Goal: Information Seeking & Learning: Learn about a topic

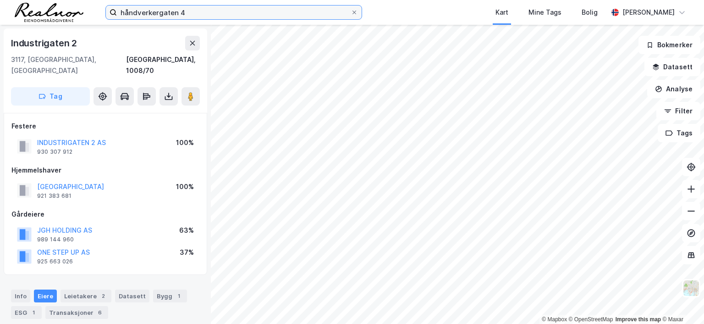
scroll to position [1, 0]
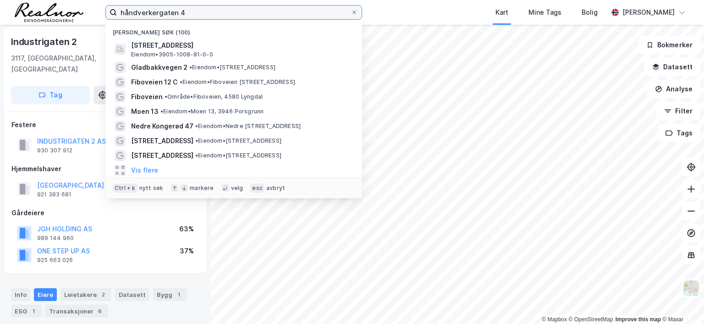
drag, startPoint x: 0, startPoint y: 0, endPoint x: 92, endPoint y: 7, distance: 92.0
click at [92, 7] on div "håndverkergaten 4 Nylige søk (100) [STREET_ADDRESS], [GEOGRAPHIC_DATA] • 3905-1…" at bounding box center [352, 12] width 704 height 25
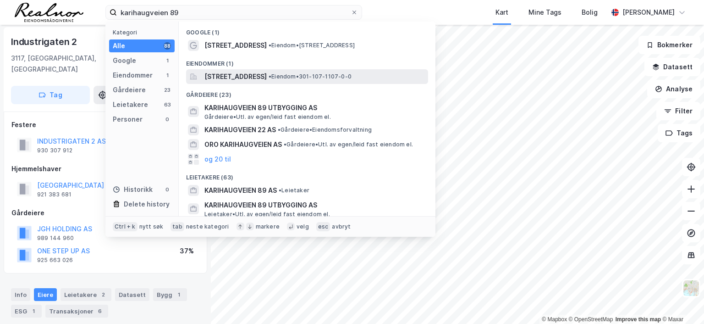
click at [266, 73] on span "[STREET_ADDRESS]" at bounding box center [236, 76] width 62 height 11
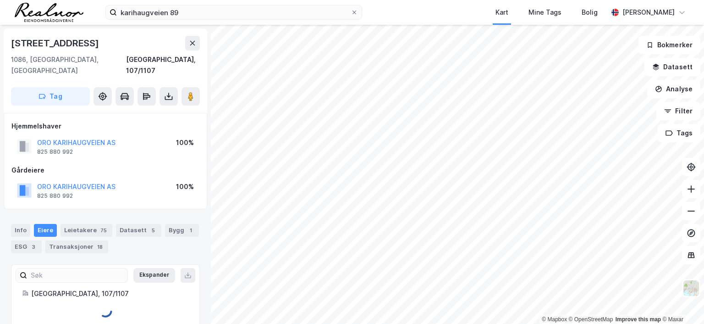
scroll to position [1, 0]
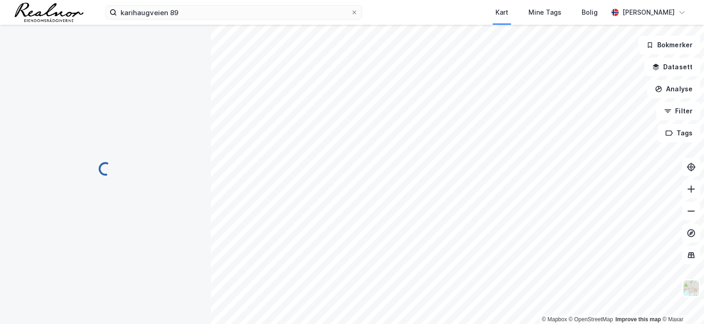
scroll to position [1, 0]
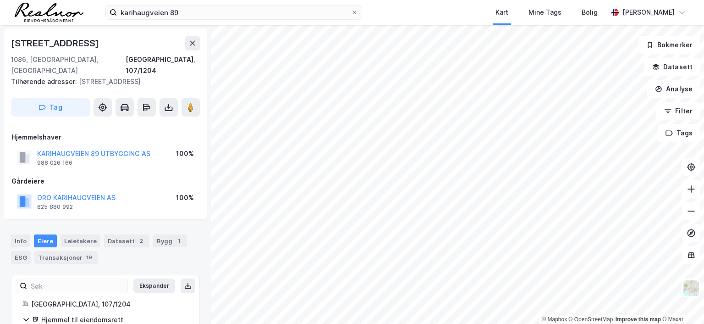
scroll to position [1, 0]
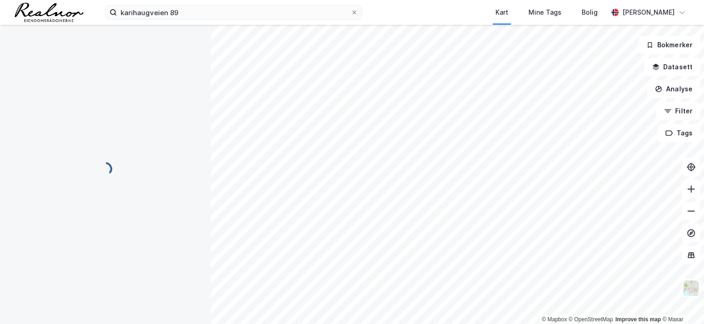
scroll to position [1, 0]
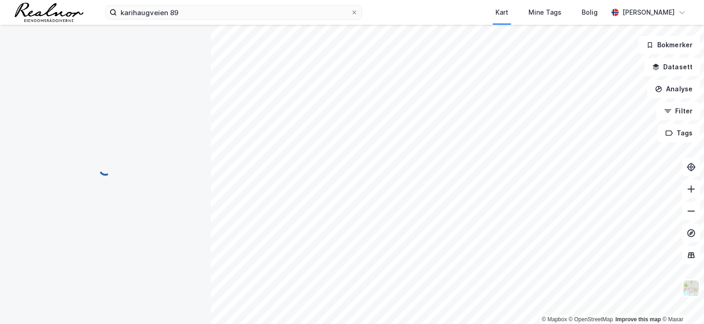
scroll to position [1, 0]
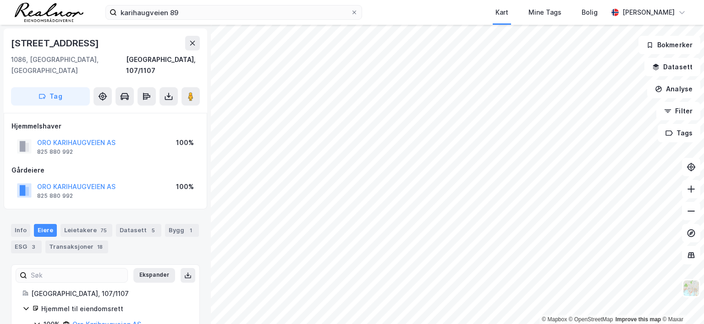
scroll to position [1, 0]
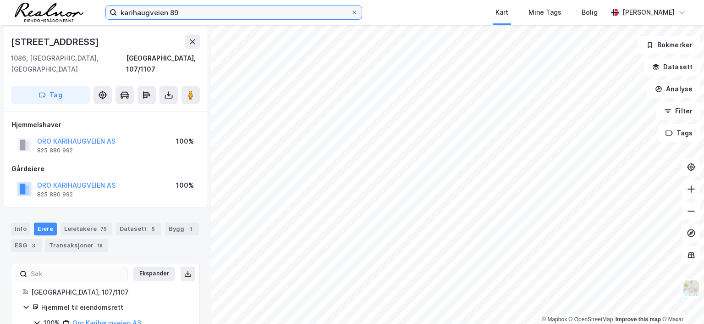
click at [190, 11] on input "karihaugveien 89" at bounding box center [234, 13] width 234 height 14
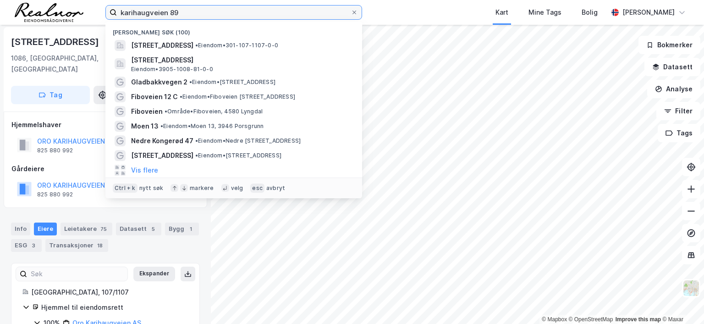
drag, startPoint x: 190, startPoint y: 11, endPoint x: 5, endPoint y: 5, distance: 185.9
click at [5, 5] on div "karihaugveien 89 Nylige søk (100) [STREET_ADDRESS] • Eiendom • 301-107-1107-0-0…" at bounding box center [352, 12] width 704 height 25
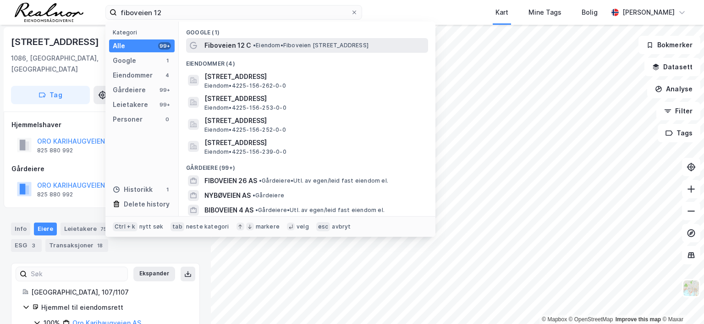
click at [256, 48] on span "•" at bounding box center [254, 45] width 3 height 7
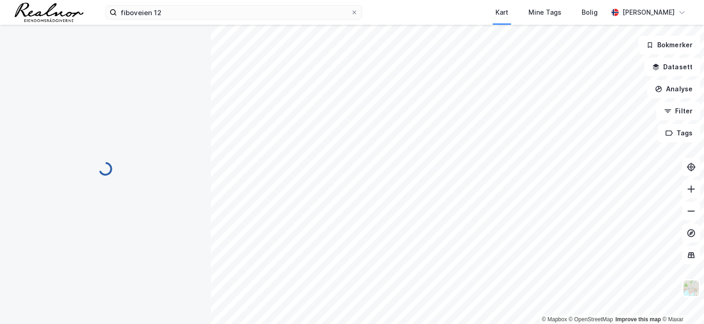
scroll to position [1, 0]
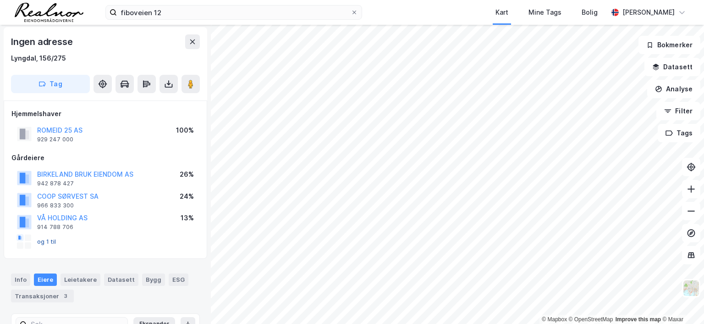
click at [0, 0] on button "og 1 til" at bounding box center [0, 0] width 0 height 0
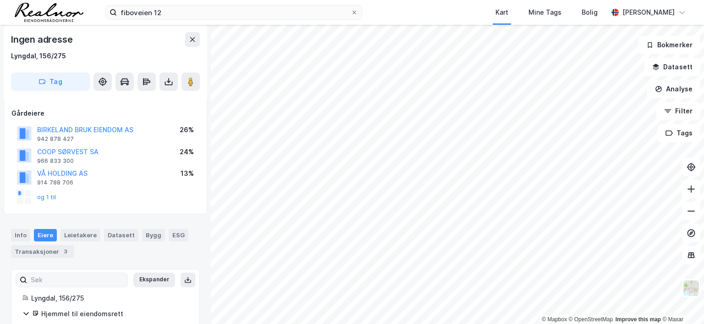
scroll to position [3, 0]
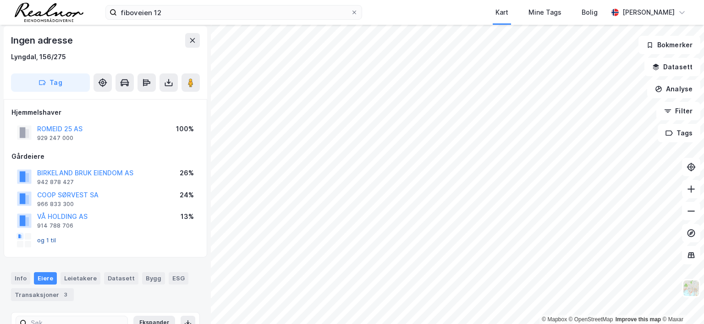
click at [0, 0] on button "og 1 til" at bounding box center [0, 0] width 0 height 0
click at [0, 0] on button "ROMEID 25 AS" at bounding box center [0, 0] width 0 height 0
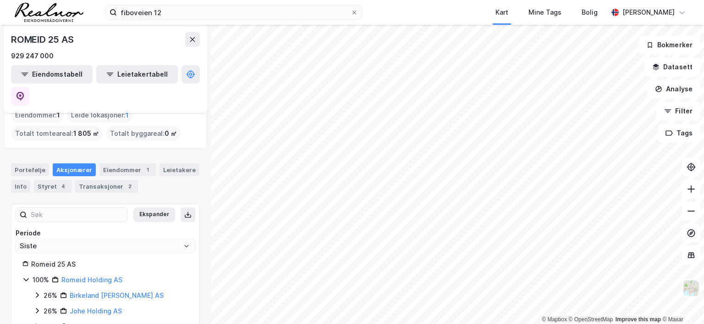
scroll to position [70, 0]
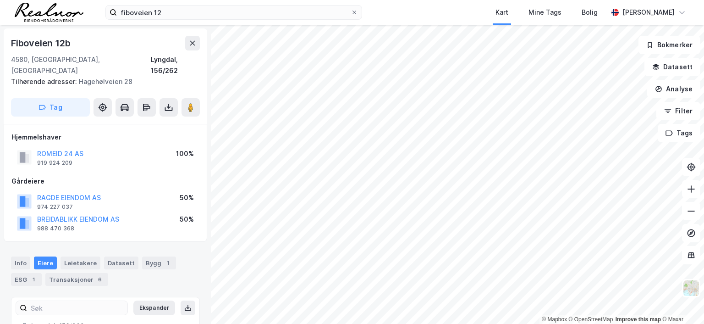
scroll to position [3, 0]
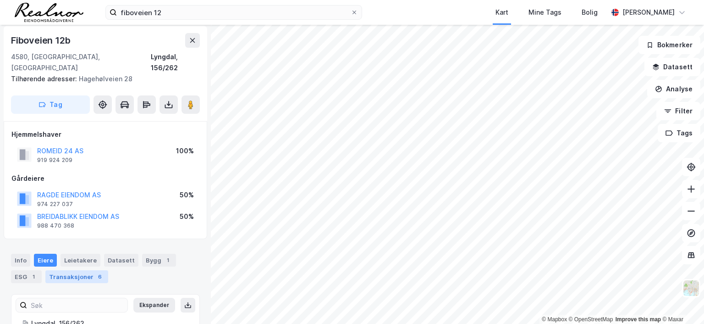
click at [78, 270] on div "Transaksjoner 6" at bounding box center [76, 276] width 63 height 13
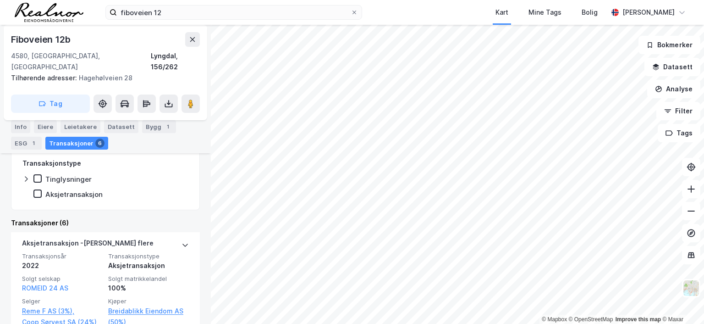
scroll to position [317, 0]
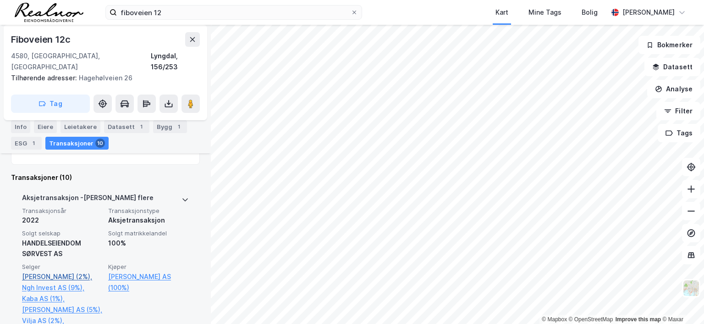
scroll to position [295, 0]
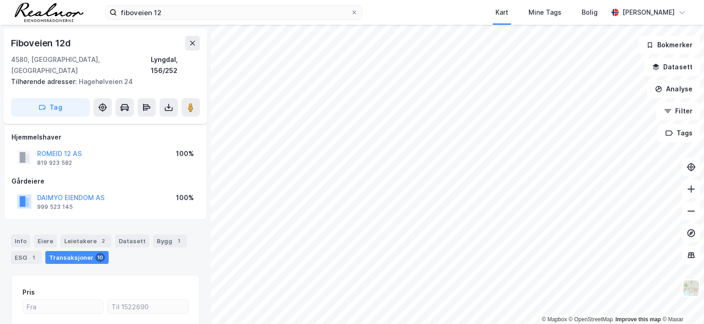
scroll to position [111, 0]
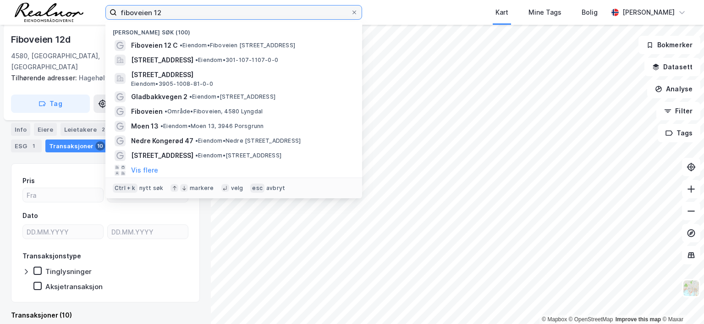
drag, startPoint x: 170, startPoint y: 15, endPoint x: 60, endPoint y: 14, distance: 110.5
click at [60, 14] on div "fiboveien 12 Nylige søk (100) Fiboveien 12 C • Eiendom • [STREET_ADDRESS] • Eie…" at bounding box center [352, 12] width 704 height 25
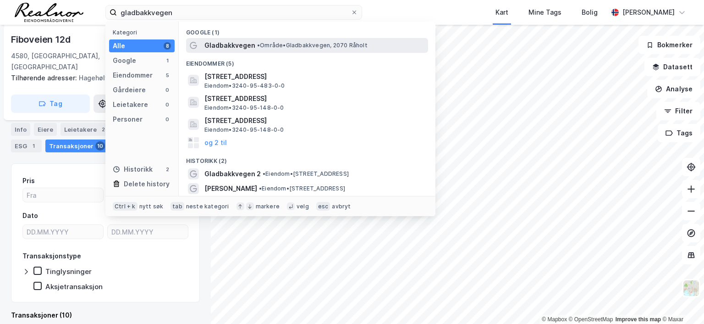
click at [239, 44] on span "Gladbakkvegen" at bounding box center [230, 45] width 51 height 11
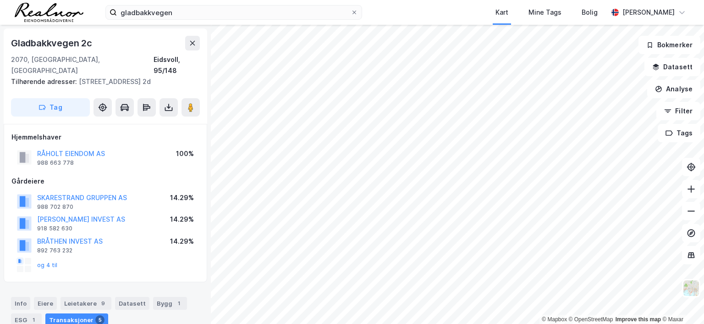
scroll to position [111, 0]
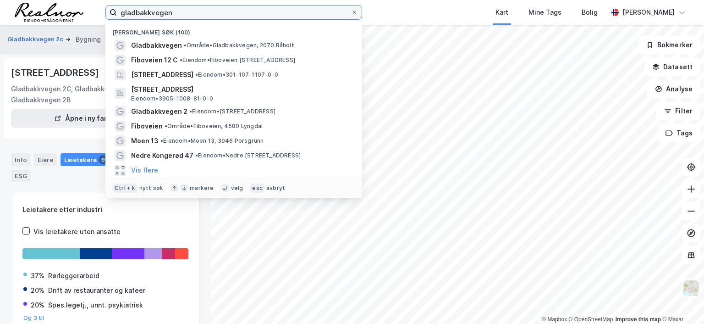
drag, startPoint x: 182, startPoint y: 12, endPoint x: 75, endPoint y: -1, distance: 107.2
click at [75, 0] on html "gladbakkvegen Nylige søk (100) Gladbakkvegen • Område • [STREET_ADDRESS] • Eien…" at bounding box center [352, 162] width 704 height 324
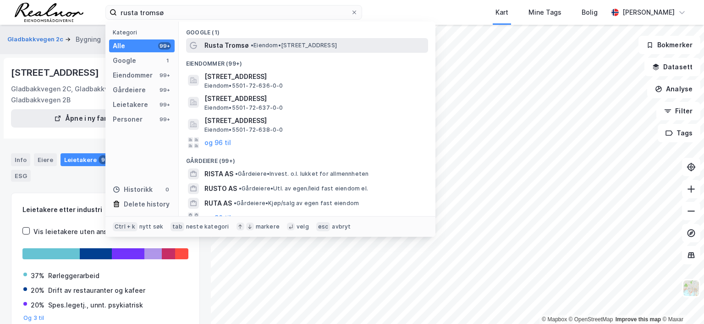
click at [271, 45] on span "• Eiendom • [STREET_ADDRESS]" at bounding box center [294, 45] width 86 height 7
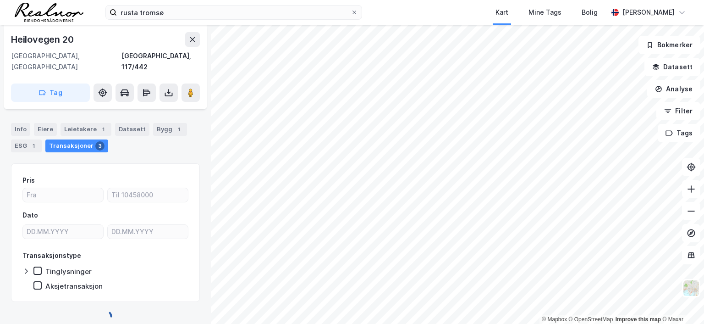
scroll to position [101, 0]
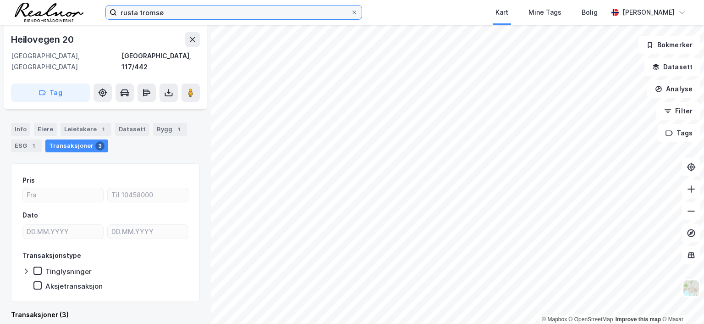
click at [180, 13] on input "rusta tromsø" at bounding box center [234, 13] width 234 height 14
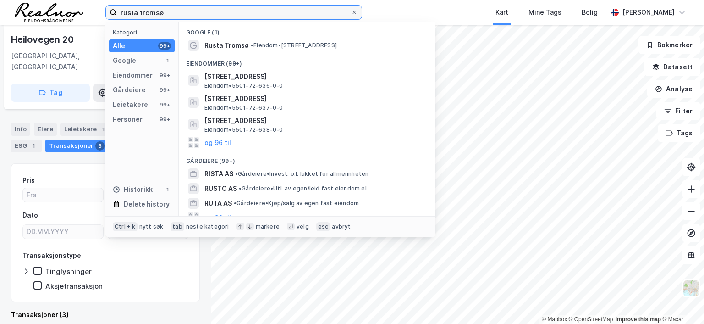
drag, startPoint x: 180, startPoint y: 13, endPoint x: 75, endPoint y: 10, distance: 104.6
click at [77, 11] on div "rusta tromsø Kategori Alle 99+ Google 1 Eiendommer 99+ Gårdeiere 99+ Leietakere…" at bounding box center [352, 12] width 704 height 25
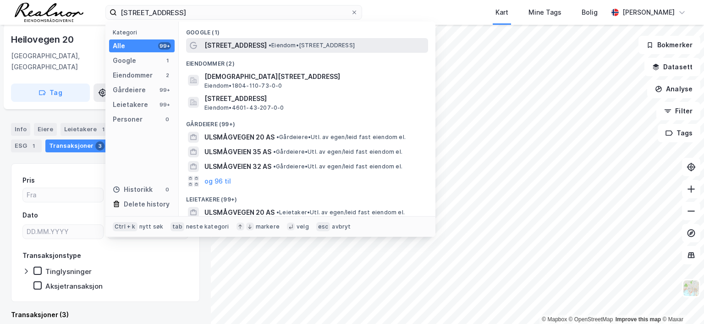
click at [269, 45] on span "•" at bounding box center [270, 45] width 3 height 7
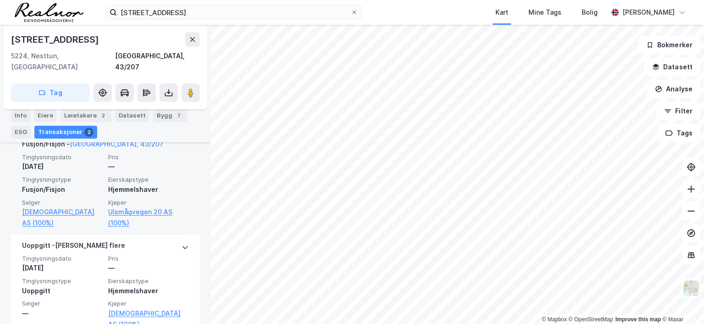
scroll to position [246, 0]
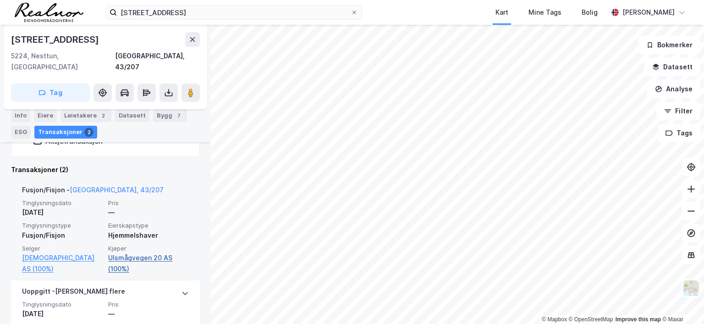
click at [125, 252] on link "Ulsmågvegen 20 AS (100%)" at bounding box center [148, 263] width 81 height 22
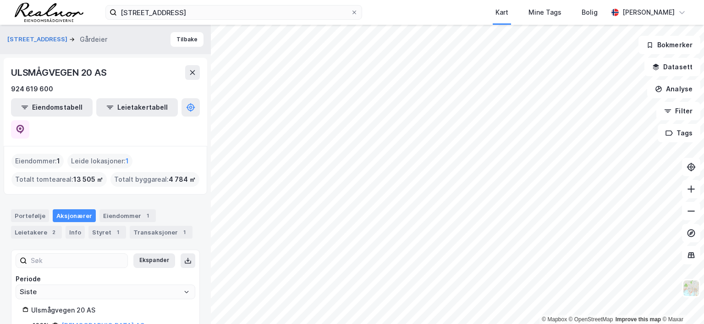
scroll to position [22, 0]
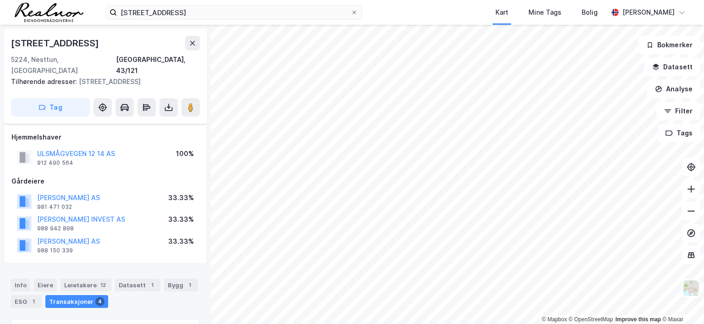
scroll to position [155, 0]
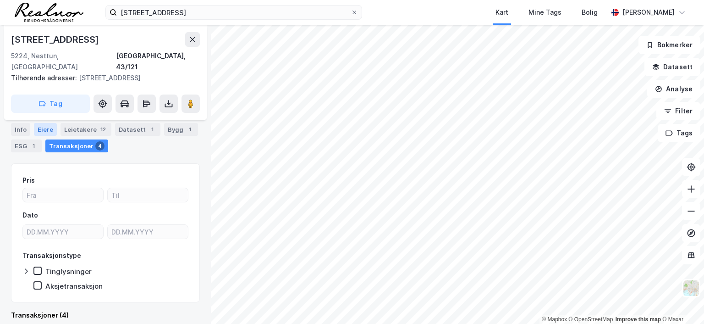
click at [46, 126] on div "Eiere" at bounding box center [45, 129] width 23 height 13
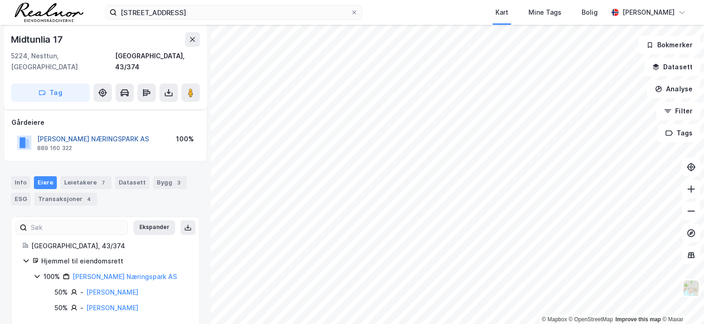
scroll to position [48, 0]
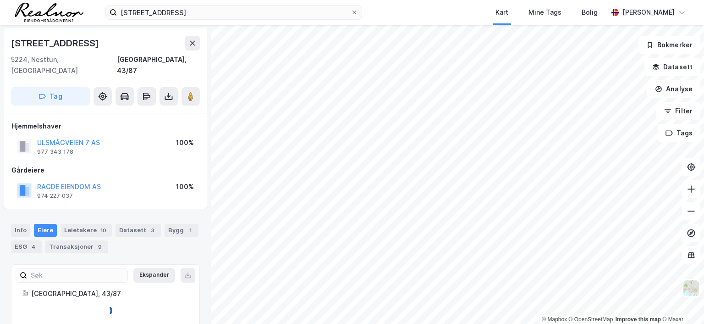
scroll to position [6, 0]
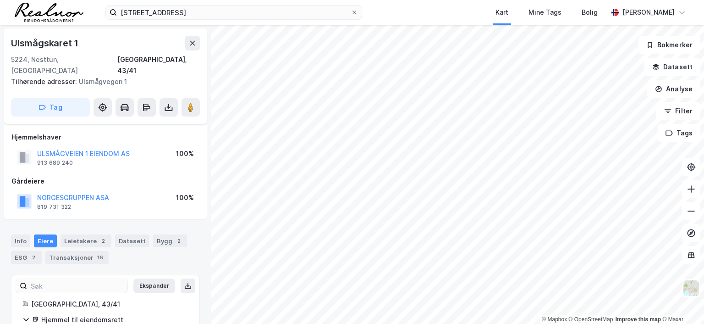
scroll to position [6, 0]
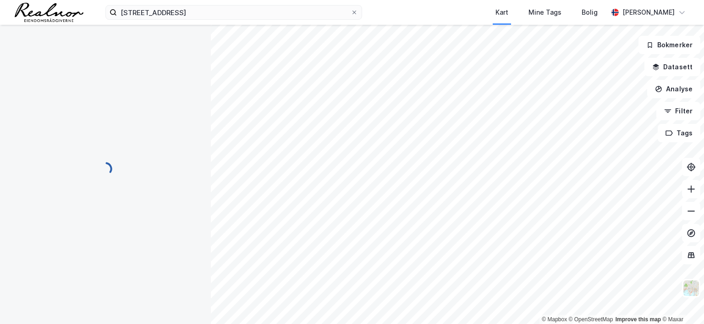
scroll to position [6, 0]
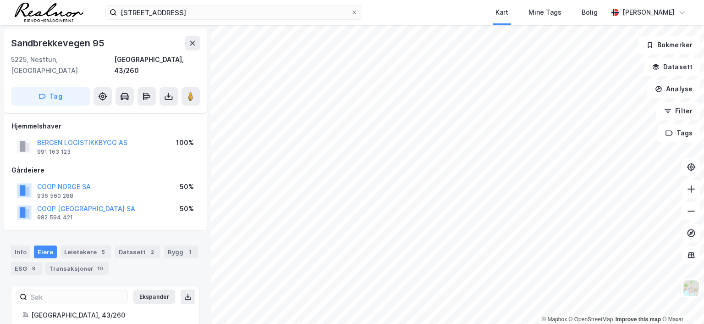
scroll to position [6, 0]
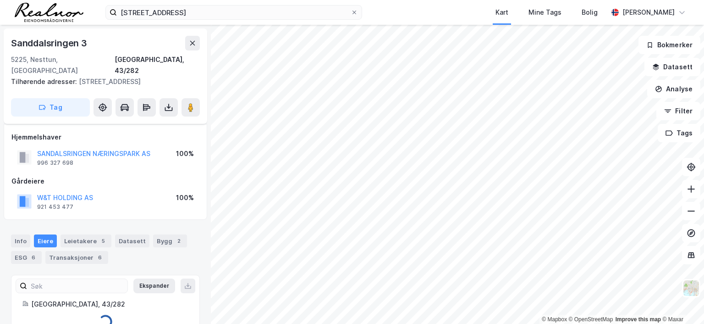
scroll to position [6, 0]
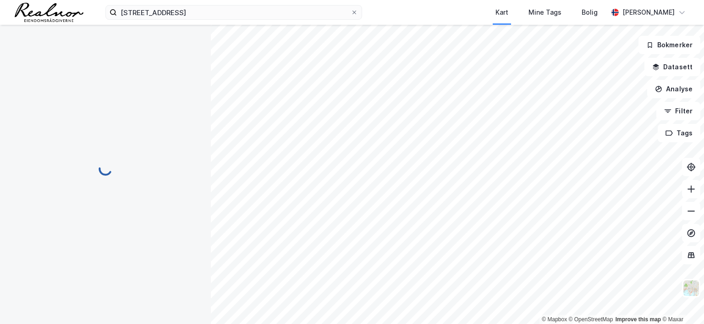
scroll to position [6, 0]
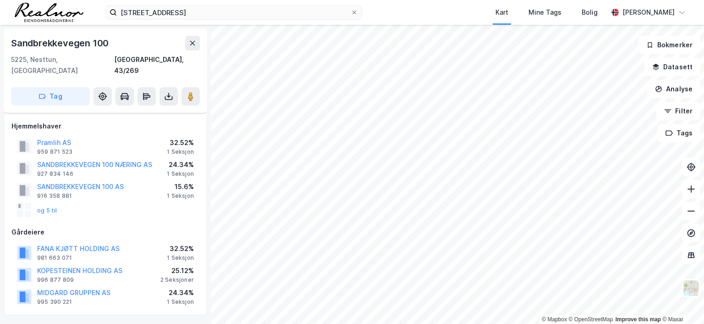
scroll to position [6, 0]
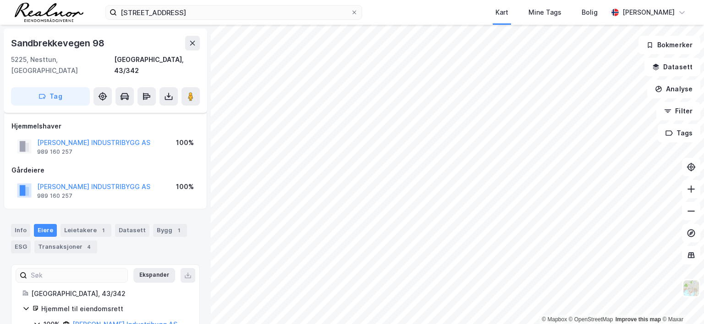
scroll to position [6, 0]
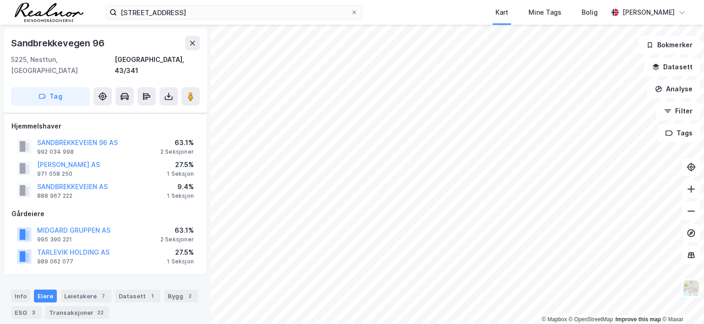
scroll to position [6, 0]
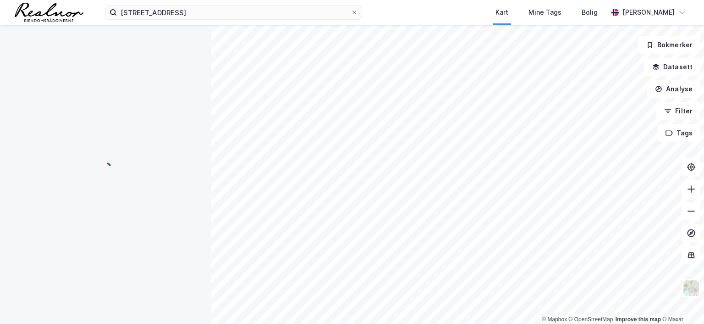
scroll to position [6, 0]
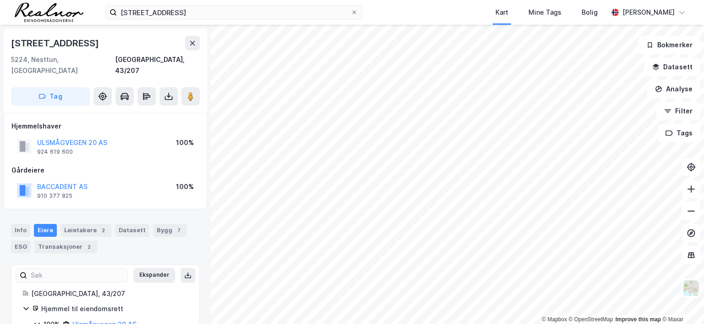
scroll to position [6, 0]
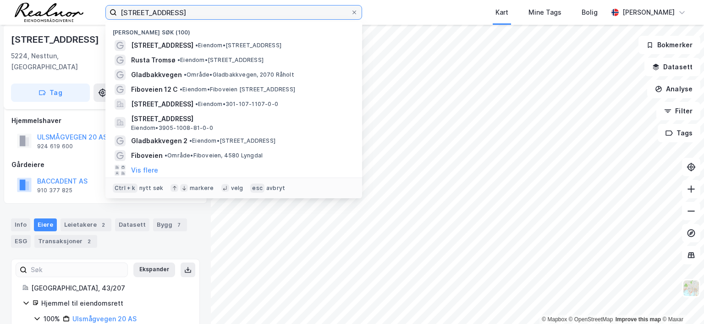
click at [188, 14] on input "[STREET_ADDRESS]" at bounding box center [234, 13] width 234 height 14
drag, startPoint x: 187, startPoint y: 12, endPoint x: 55, endPoint y: 9, distance: 131.7
click at [55, 9] on div "[STREET_ADDRESS] Nylige søk (100) Ulsmågvegen 20 • Eiendom • [STREET_ADDRESS] •…" at bounding box center [352, 12] width 704 height 25
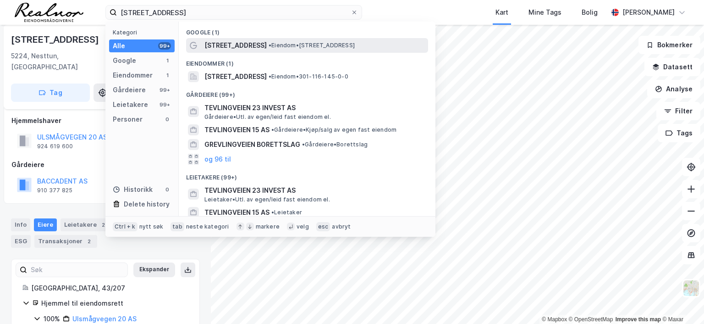
click at [277, 47] on span "• Eiendom • [STREET_ADDRESS]" at bounding box center [312, 45] width 86 height 7
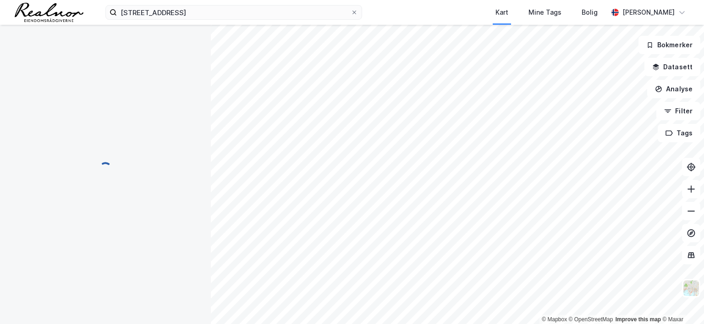
scroll to position [6, 0]
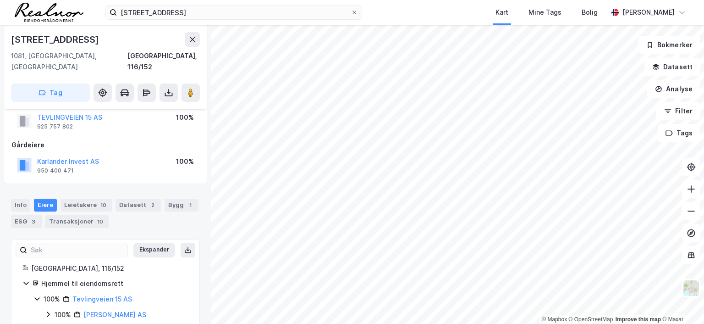
scroll to position [33, 0]
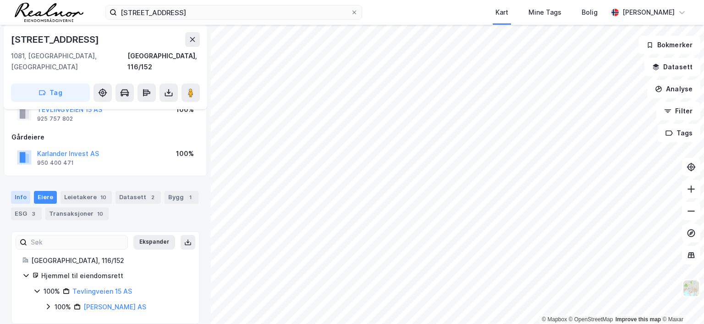
click at [22, 191] on div "Info" at bounding box center [20, 197] width 19 height 13
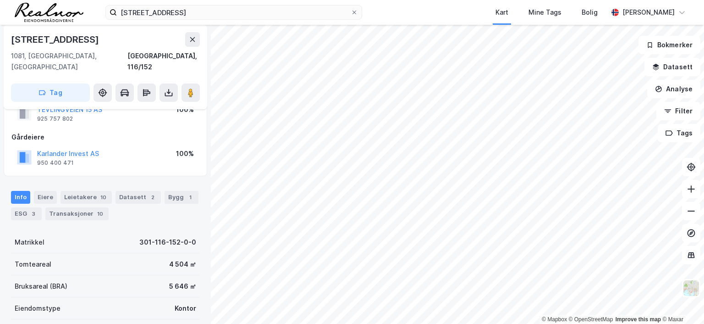
click at [420, 161] on div "© Mapbox © OpenStreetMap Improve this map © Maxar [STREET_ADDRESS][GEOGRAPHIC_D…" at bounding box center [352, 174] width 704 height 299
click at [448, 166] on div "© Mapbox © OpenStreetMap Improve this map © Maxar [STREET_ADDRESS][GEOGRAPHIC_D…" at bounding box center [352, 174] width 704 height 299
click at [213, 90] on div "© Mapbox © OpenStreetMap Improve this map © Maxar [STREET_ADDRESS][GEOGRAPHIC_D…" at bounding box center [352, 174] width 704 height 299
click at [80, 207] on div "Transaksjoner 10" at bounding box center [76, 213] width 63 height 13
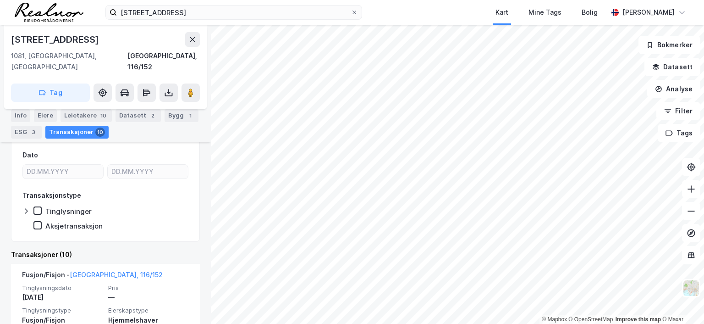
scroll to position [147, 0]
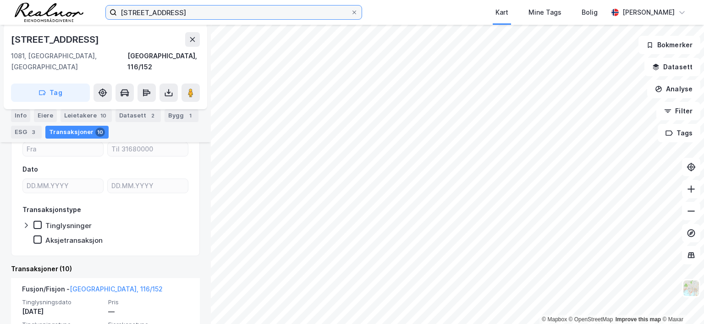
click at [187, 11] on input "[STREET_ADDRESS]" at bounding box center [234, 13] width 234 height 14
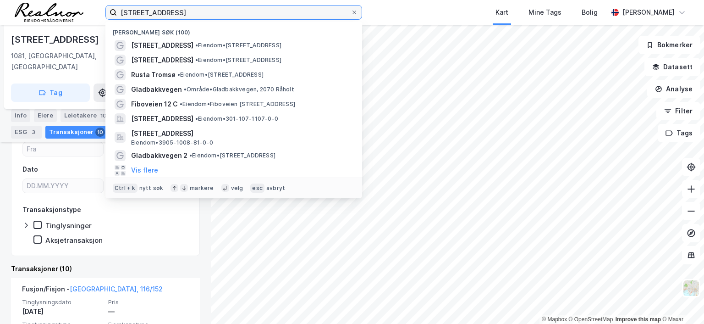
drag, startPoint x: 184, startPoint y: 11, endPoint x: 49, endPoint y: 6, distance: 135.9
click at [49, 6] on div "tevlingveien 23 Nylige søk (100) [STREET_ADDRESS] • Eiendom • [STREET_ADDRESS] …" at bounding box center [352, 12] width 704 height 25
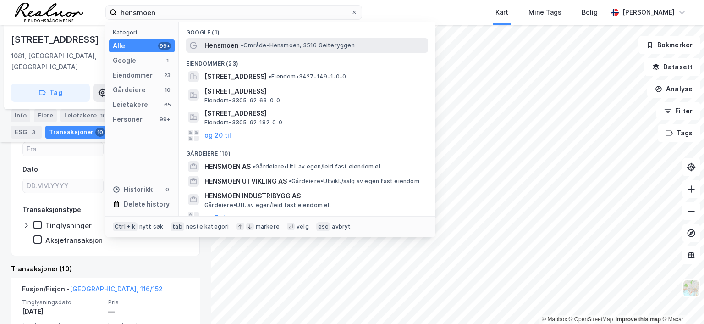
click at [266, 47] on span "• Område • Hensmoen, 3516 Geiteryggen" at bounding box center [298, 45] width 114 height 7
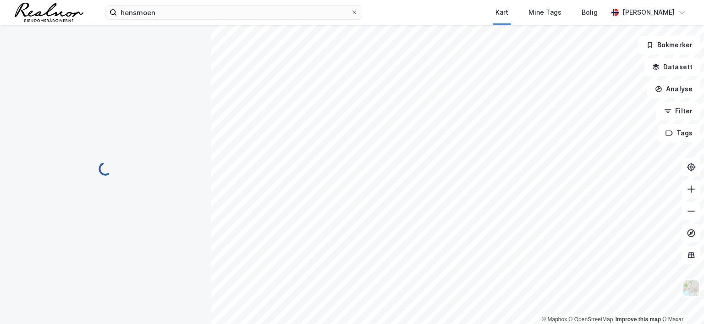
scroll to position [147, 0]
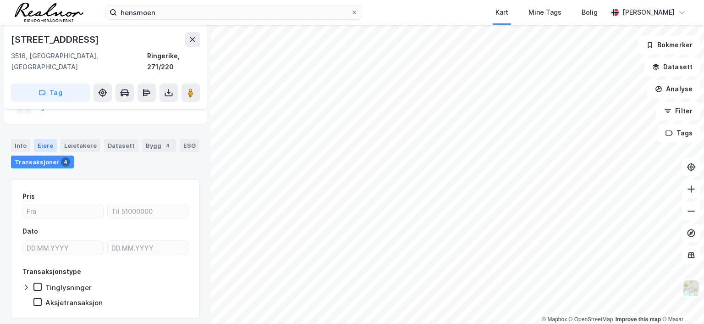
click at [48, 139] on div "Eiere" at bounding box center [45, 145] width 23 height 13
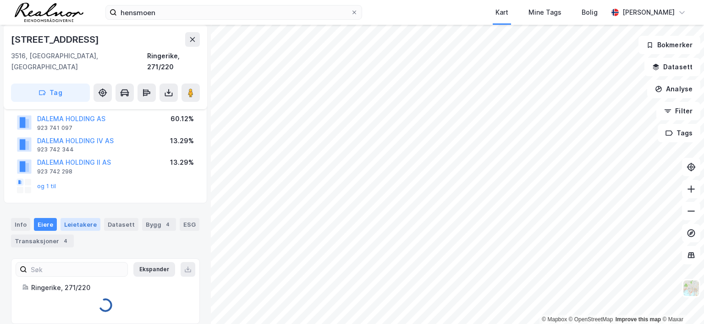
scroll to position [95, 0]
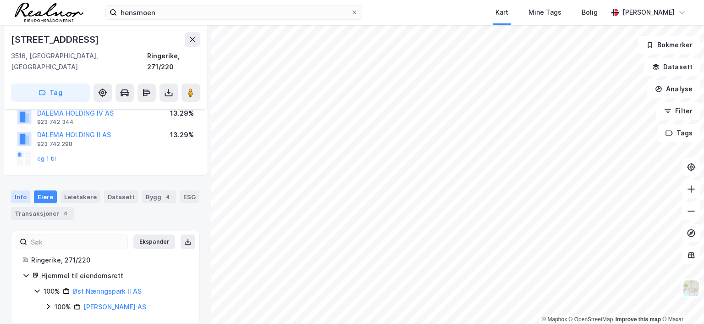
click at [21, 190] on div "Info" at bounding box center [20, 196] width 19 height 13
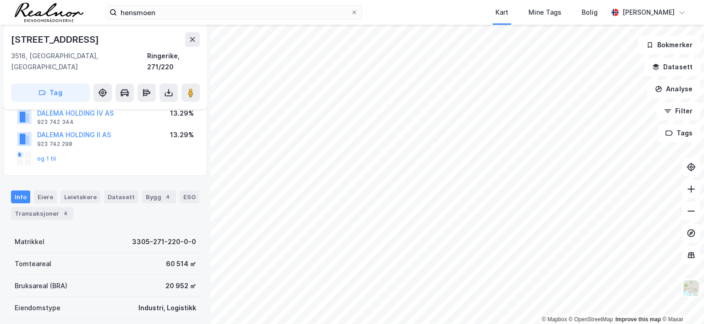
scroll to position [147, 0]
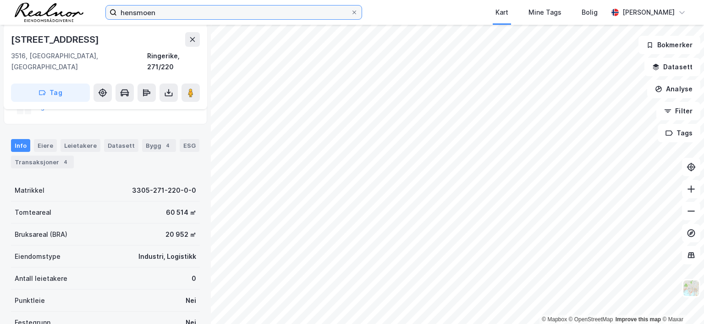
click at [156, 12] on input "hensmoen" at bounding box center [234, 13] width 234 height 14
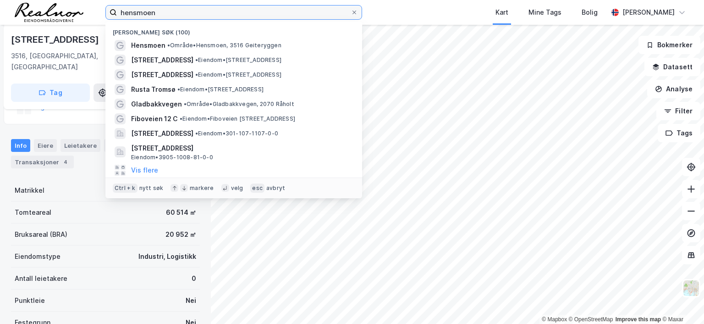
drag, startPoint x: 165, startPoint y: 11, endPoint x: 51, endPoint y: 11, distance: 113.7
click at [53, 11] on div "hensmoen Nylige søk (100) Hensmoen • Område • [STREET_ADDRESS] • Eiendom • [STR…" at bounding box center [352, 12] width 704 height 25
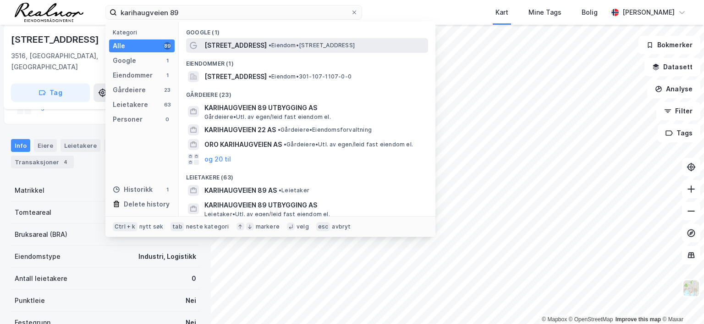
click at [269, 46] on span "•" at bounding box center [270, 45] width 3 height 7
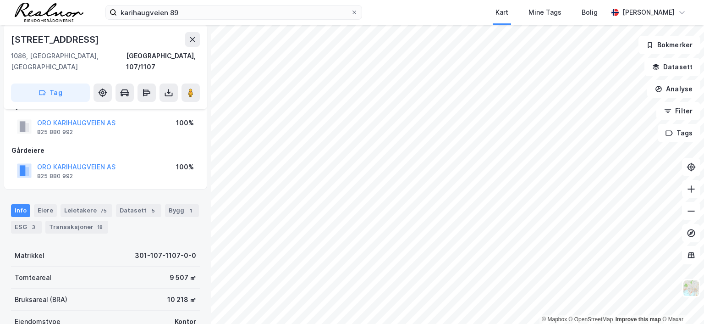
scroll to position [9, 0]
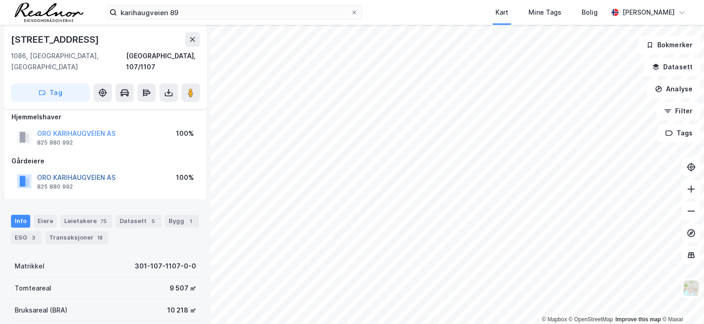
click at [0, 0] on button "ORO KARIHAUGVEIEN AS" at bounding box center [0, 0] width 0 height 0
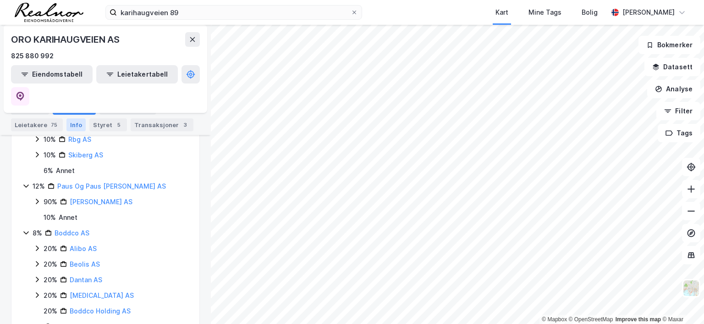
scroll to position [203, 0]
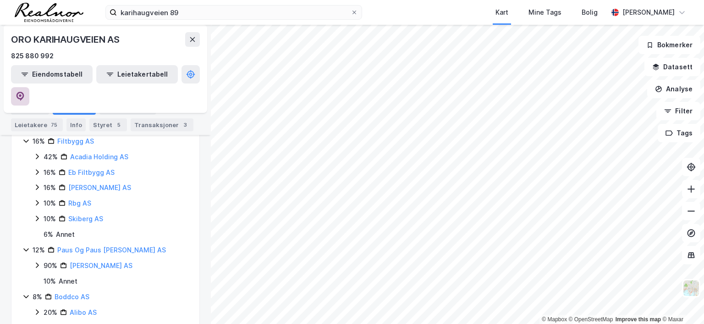
click at [25, 92] on icon at bounding box center [20, 96] width 9 height 9
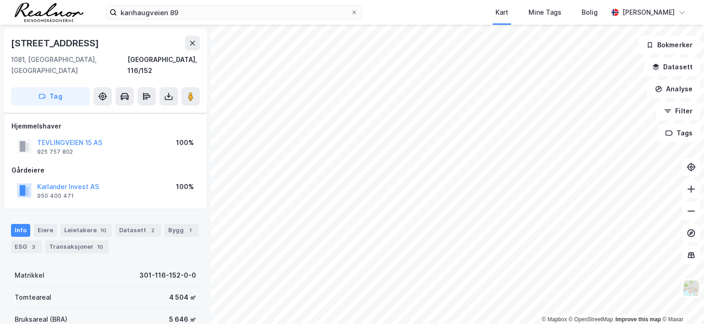
scroll to position [9, 0]
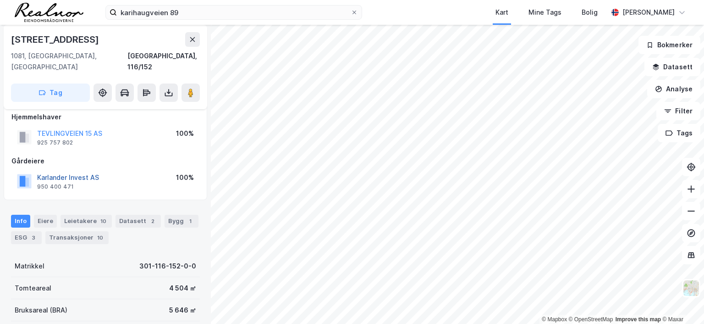
click at [0, 0] on button "Karlander Invest AS" at bounding box center [0, 0] width 0 height 0
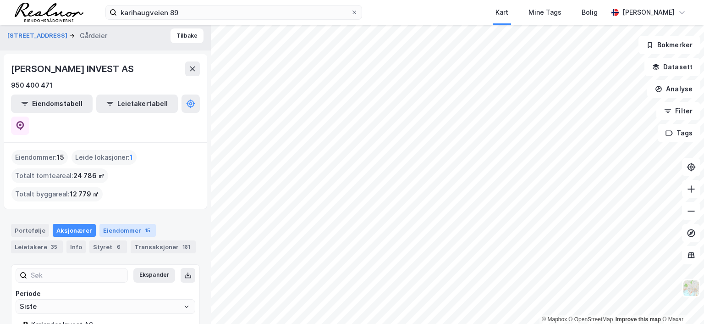
scroll to position [7, 0]
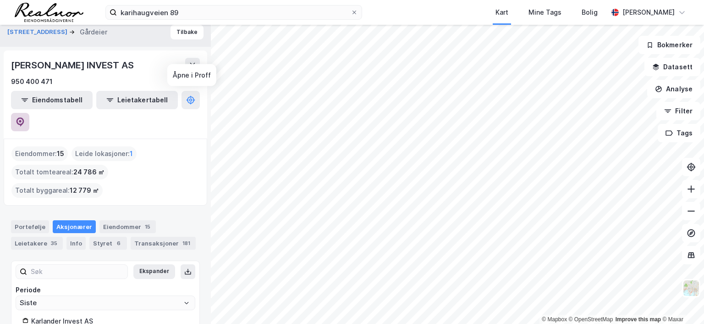
click at [22, 120] on icon at bounding box center [20, 121] width 3 height 3
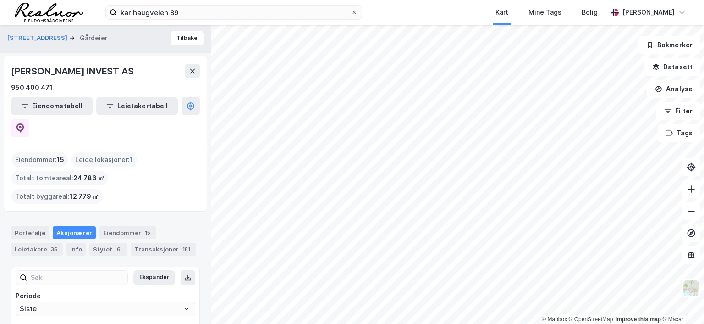
scroll to position [0, 0]
click at [182, 39] on button "Tilbake" at bounding box center [187, 39] width 33 height 15
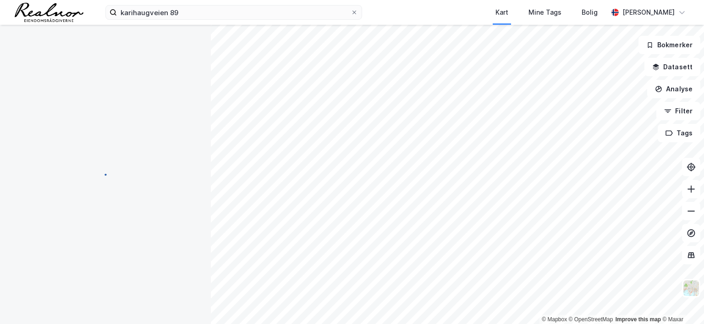
scroll to position [9, 0]
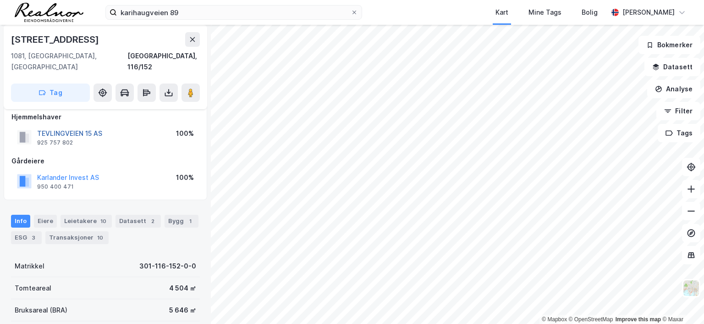
click at [0, 0] on button "TEVLINGVEIEN 15 AS" at bounding box center [0, 0] width 0 height 0
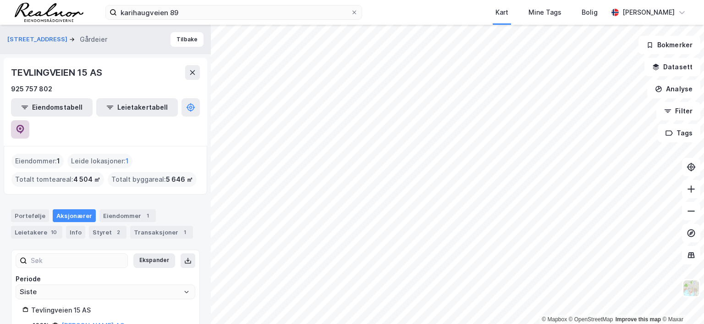
click at [25, 125] on icon at bounding box center [20, 129] width 9 height 9
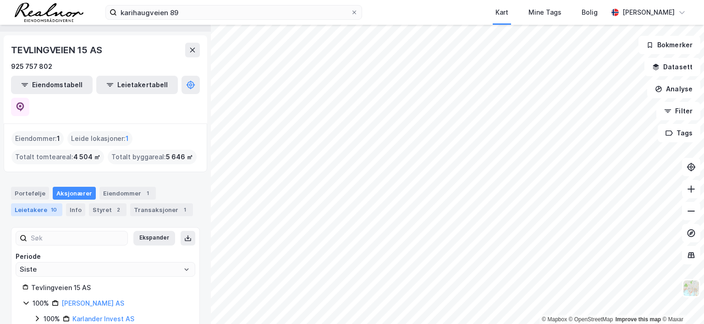
click at [40, 203] on div "Leietakere 10" at bounding box center [36, 209] width 51 height 13
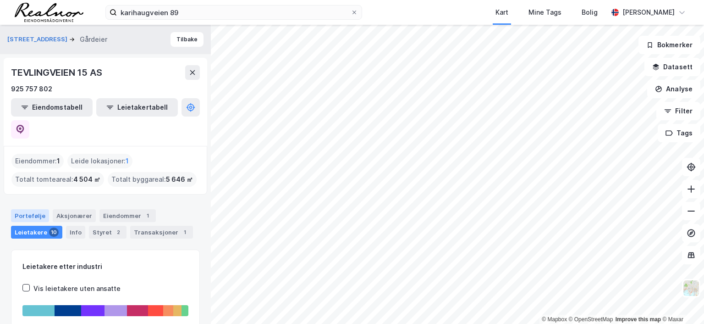
click at [31, 209] on div "Portefølje" at bounding box center [30, 215] width 38 height 13
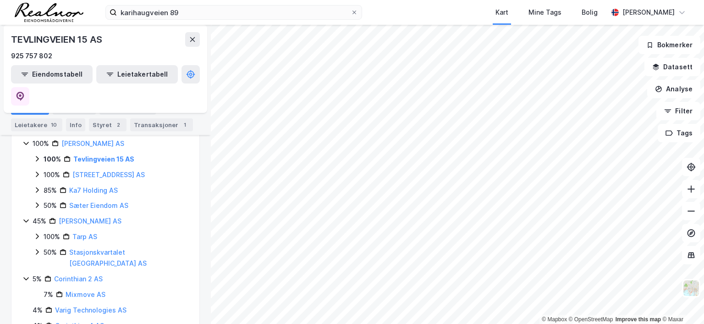
scroll to position [79, 0]
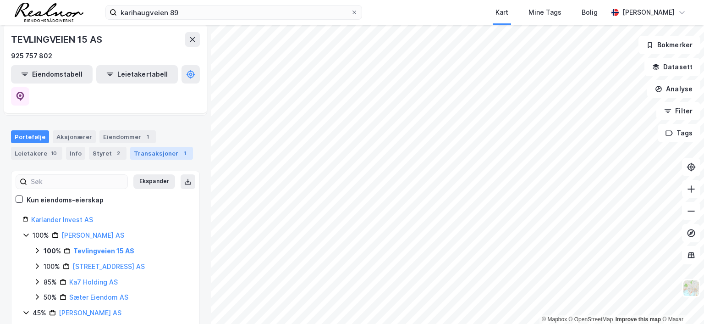
click at [156, 147] on div "Transaksjoner 1" at bounding box center [161, 153] width 63 height 13
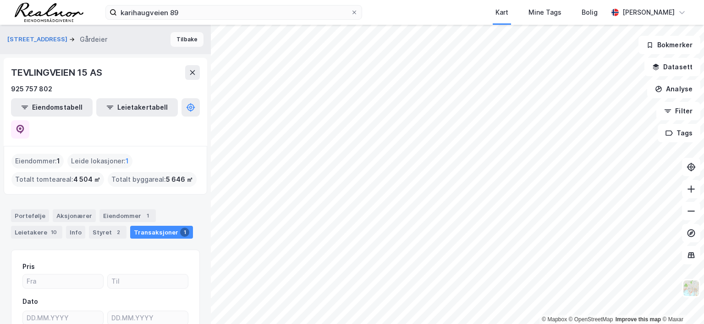
click at [183, 35] on button "Tilbake" at bounding box center [187, 39] width 33 height 15
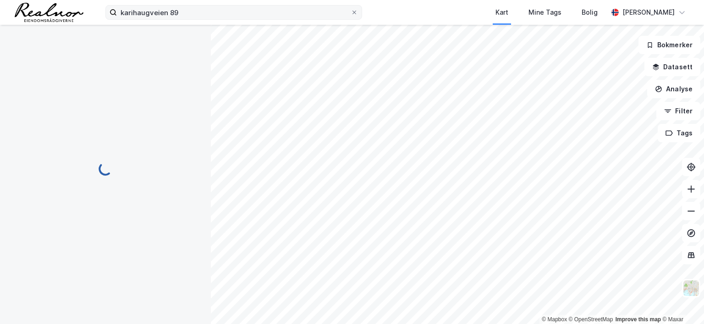
scroll to position [9, 0]
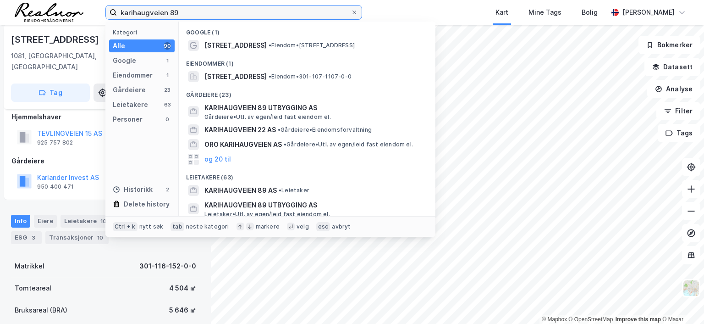
click at [187, 9] on input "karihaugveien 89" at bounding box center [234, 13] width 234 height 14
drag, startPoint x: 187, startPoint y: 9, endPoint x: 67, endPoint y: 9, distance: 120.2
click at [67, 9] on div "karihaugveien 89 Kategori Alle 90 Google 1 Eiendommer 1 Gårdeiere 23 Leietakere…" at bounding box center [352, 12] width 704 height 25
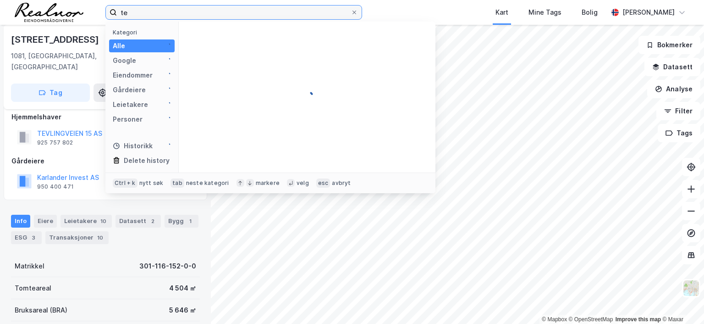
type input "t"
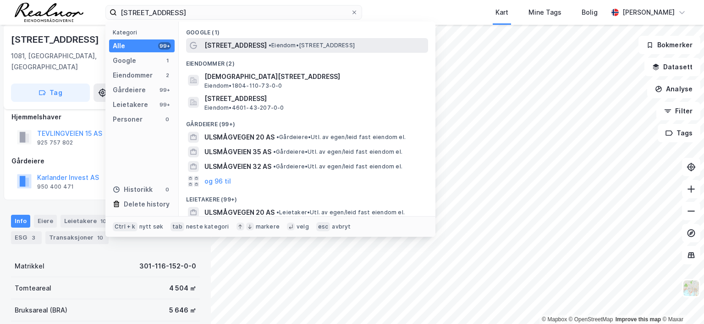
click at [246, 44] on span "[STREET_ADDRESS]" at bounding box center [236, 45] width 62 height 11
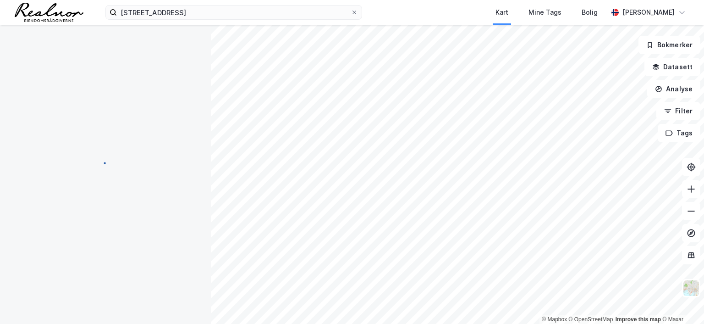
scroll to position [9, 0]
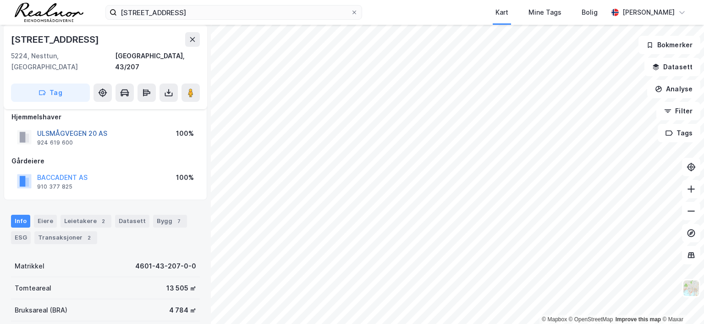
click at [0, 0] on button "ULSMÅGVEGEN 20 AS" at bounding box center [0, 0] width 0 height 0
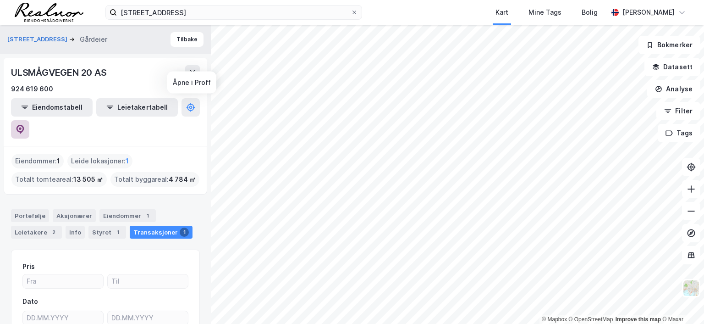
click at [25, 125] on icon at bounding box center [20, 129] width 9 height 9
click at [180, 40] on button "Tilbake" at bounding box center [187, 39] width 33 height 15
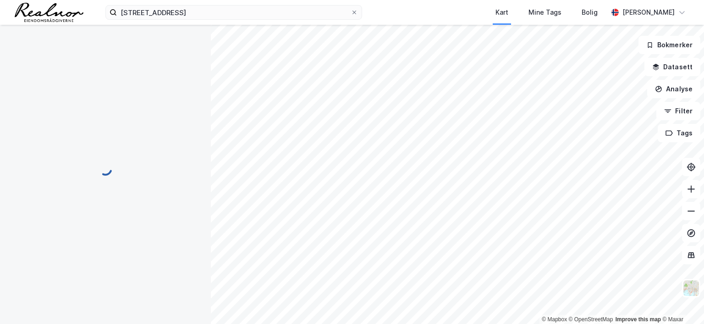
scroll to position [9, 0]
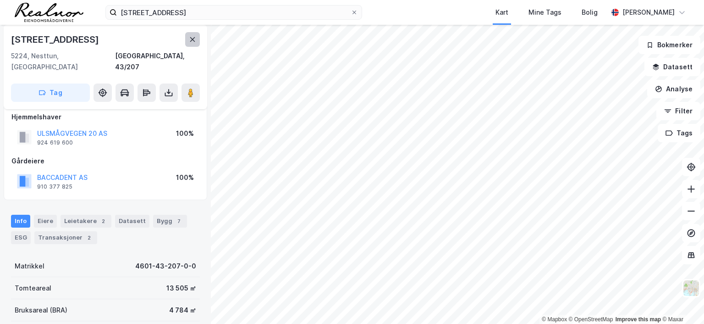
click at [195, 42] on icon at bounding box center [192, 39] width 7 height 7
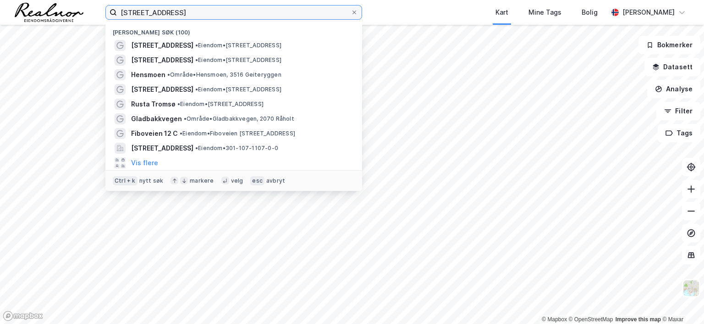
click at [196, 11] on input "[STREET_ADDRESS]" at bounding box center [234, 13] width 234 height 14
drag, startPoint x: 189, startPoint y: 9, endPoint x: 82, endPoint y: 9, distance: 106.4
click at [82, 9] on div "[STREET_ADDRESS] Nylige søk (100) Ulsmågvegen 20 • Eiendom • [STREET_ADDRESS] •…" at bounding box center [352, 12] width 704 height 25
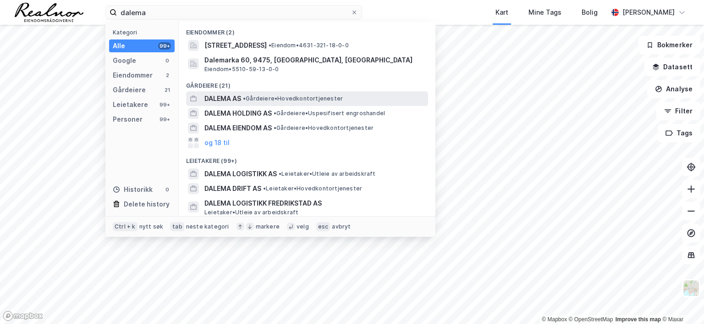
click at [262, 96] on span "• Gårdeiere • Hovedkontortjenester" at bounding box center [293, 98] width 100 height 7
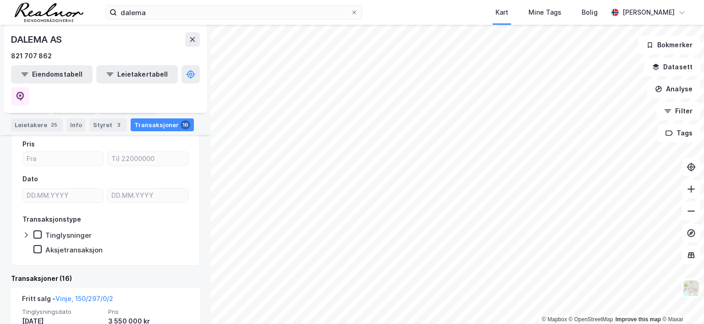
scroll to position [110, 0]
click at [112, 105] on div "Eiendommer 20" at bounding box center [129, 108] width 58 height 13
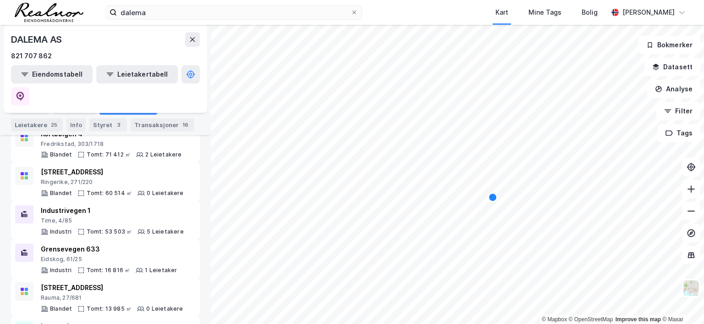
scroll to position [183, 0]
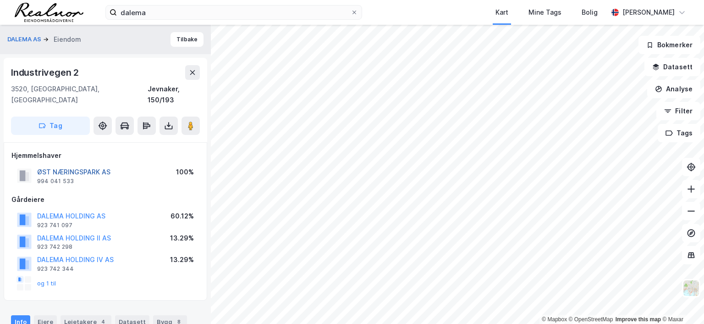
click at [0, 0] on button "ØST NÆRINGSPARK AS" at bounding box center [0, 0] width 0 height 0
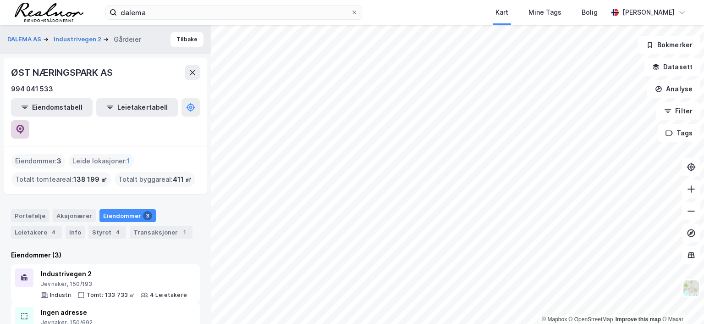
click at [22, 127] on icon at bounding box center [20, 128] width 3 height 3
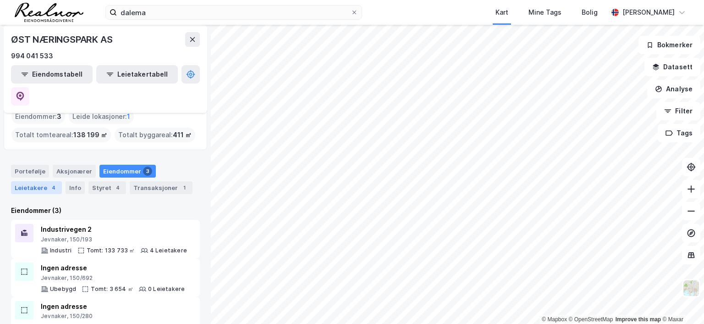
click at [39, 181] on div "Leietakere 4" at bounding box center [36, 187] width 51 height 13
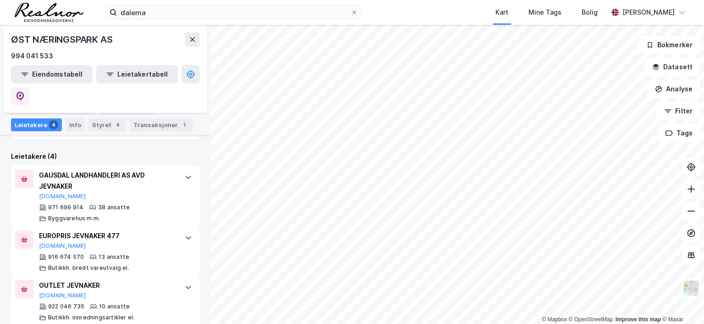
scroll to position [229, 0]
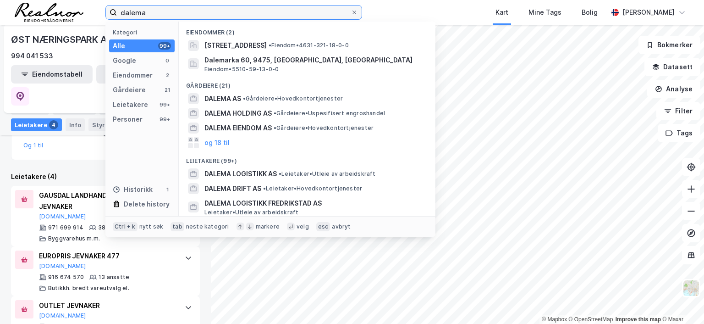
click at [153, 14] on input "dalema" at bounding box center [234, 13] width 234 height 14
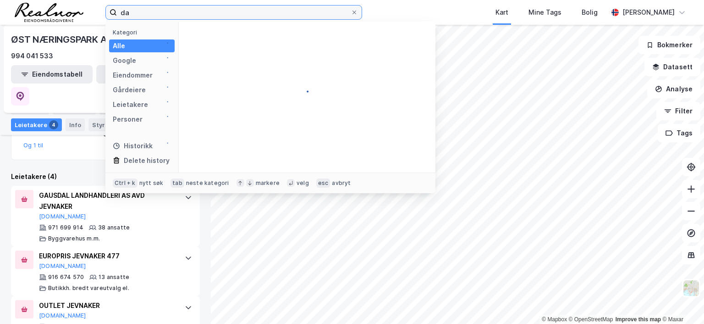
type input "d"
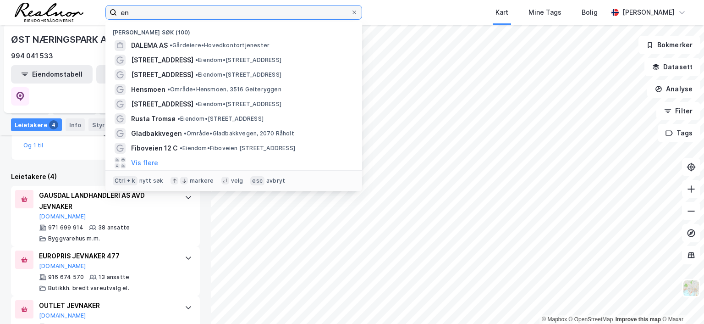
type input "e"
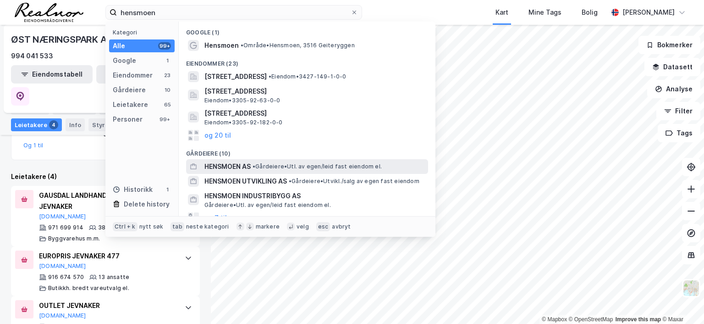
click at [238, 164] on span "HENSMOEN AS" at bounding box center [228, 166] width 46 height 11
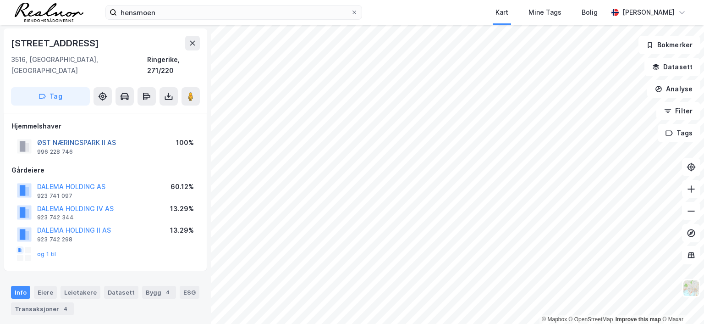
click at [0, 0] on button "ØST NÆRINGSPARK II AS" at bounding box center [0, 0] width 0 height 0
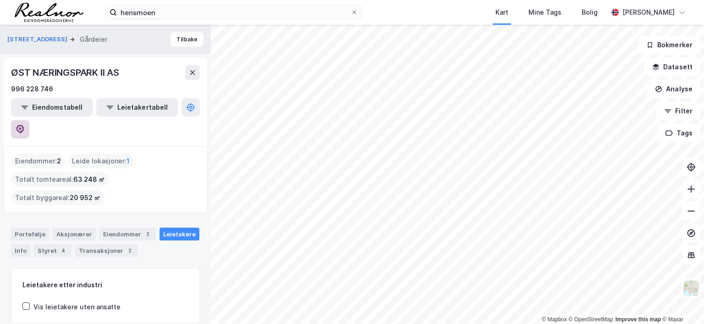
click at [22, 127] on icon at bounding box center [20, 128] width 3 height 3
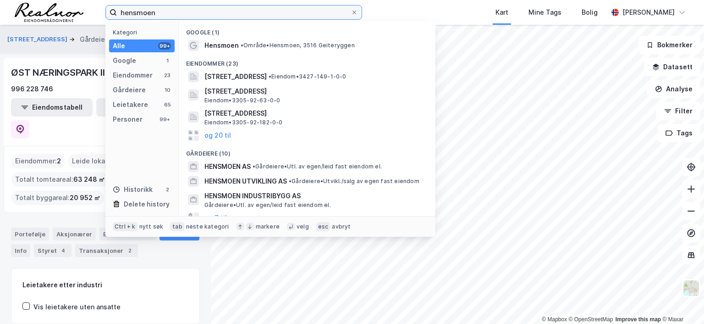
click at [165, 10] on input "hensmoen" at bounding box center [234, 13] width 234 height 14
drag, startPoint x: 165, startPoint y: 10, endPoint x: 105, endPoint y: 8, distance: 60.6
click at [105, 8] on div "hensmoen Kategori Alle 99+ Google 1 Eiendommer 23 Gårdeiere 10 Leietakere 65 Pe…" at bounding box center [352, 12] width 704 height 25
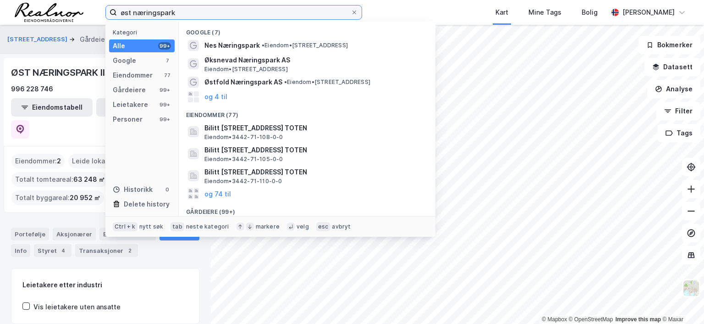
drag, startPoint x: 188, startPoint y: 12, endPoint x: 77, endPoint y: 5, distance: 111.2
click at [77, 5] on div "øst næringspark Kategori Alle 99+ Google 7 Eiendommer 77 Gårdeiere 99+ Leietake…" at bounding box center [352, 12] width 704 height 25
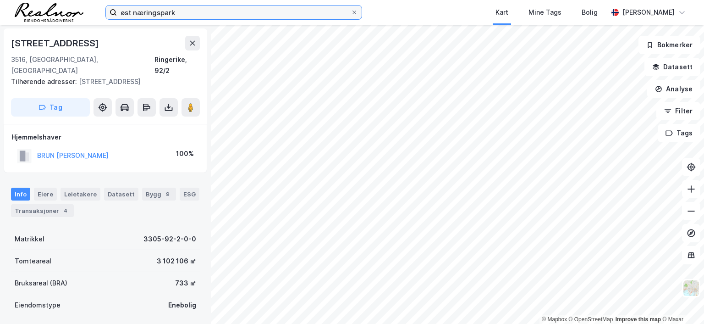
click at [176, 11] on input "øst næringspark" at bounding box center [234, 13] width 234 height 14
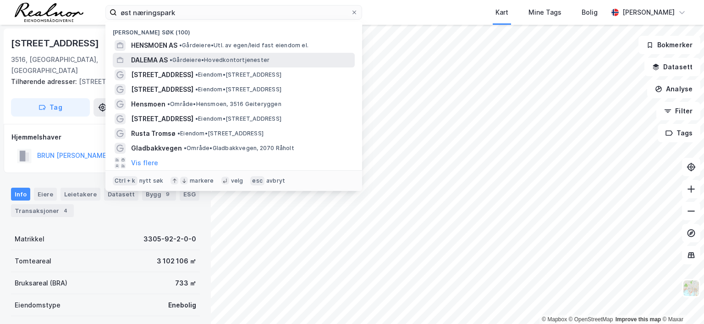
click at [162, 62] on span "DALEMA AS" at bounding box center [149, 60] width 37 height 11
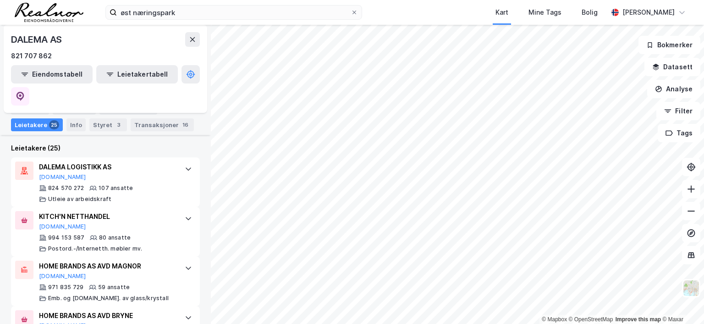
scroll to position [253, 0]
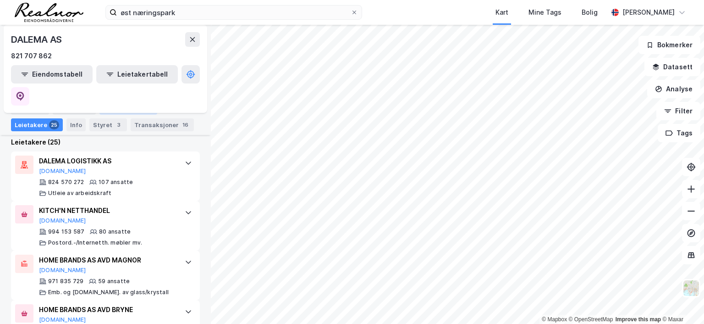
click at [116, 106] on div "Eiendommer 20" at bounding box center [129, 108] width 58 height 13
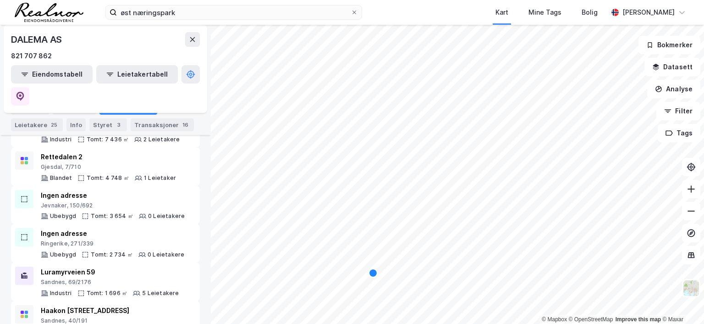
scroll to position [505, 0]
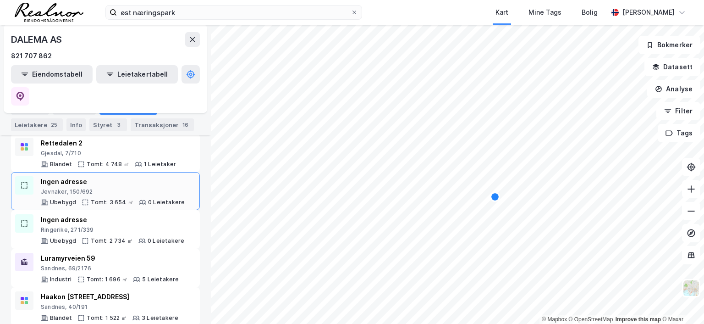
click at [71, 176] on div "Ingen adresse" at bounding box center [113, 181] width 144 height 11
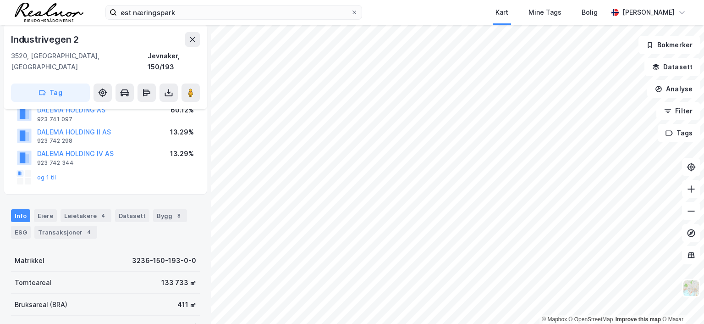
scroll to position [92, 0]
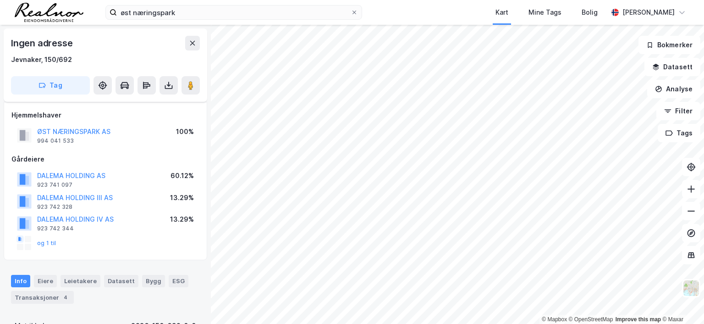
scroll to position [92, 0]
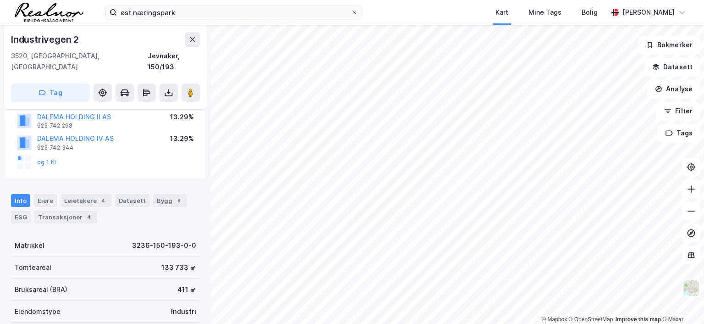
scroll to position [138, 0]
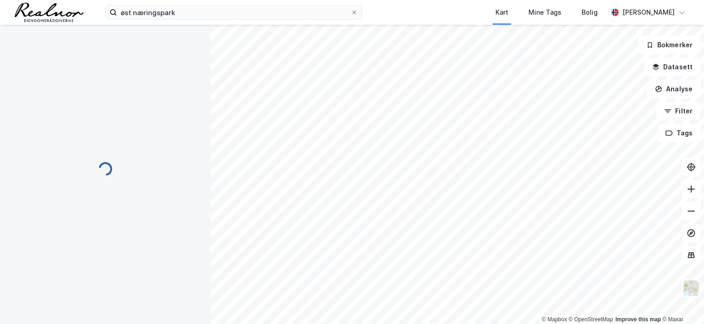
scroll to position [2, 0]
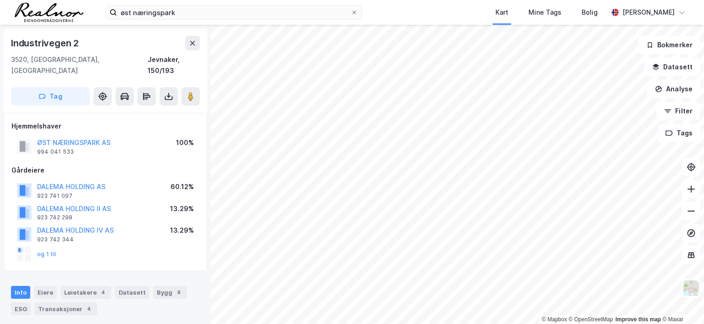
scroll to position [2, 0]
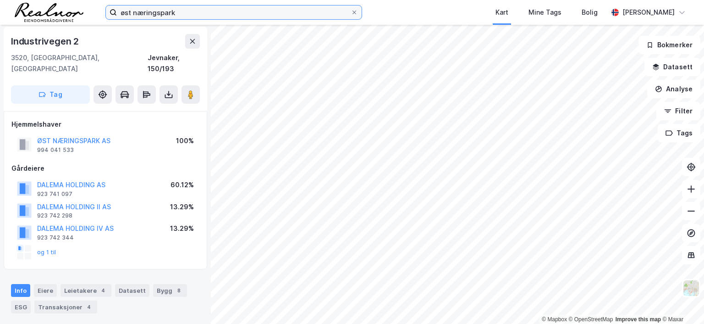
click at [179, 13] on input "øst næringspark" at bounding box center [234, 13] width 234 height 14
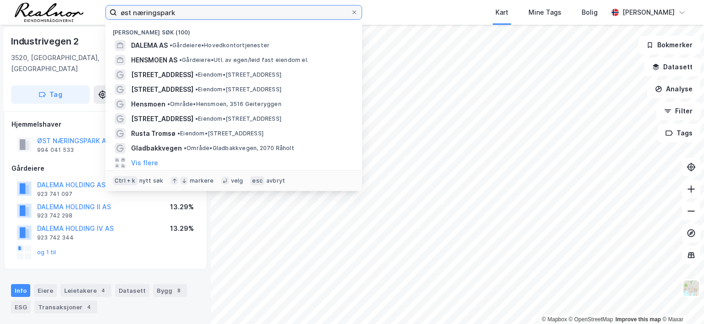
drag, startPoint x: 180, startPoint y: 13, endPoint x: 106, endPoint y: 11, distance: 73.9
click at [106, 11] on label "øst næringspark" at bounding box center [233, 12] width 257 height 15
click at [117, 11] on input "øst næringspark" at bounding box center [234, 13] width 234 height 14
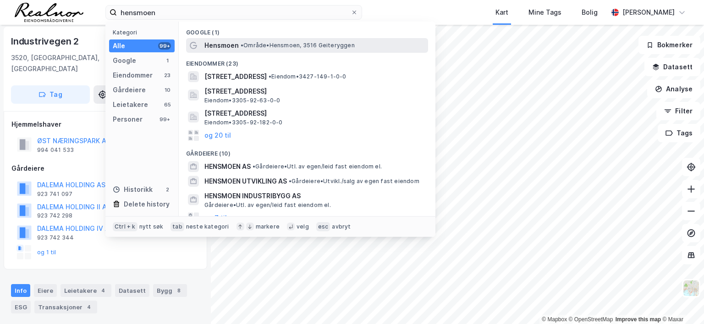
click at [312, 44] on span "• Område • Hensmoen, 3516 Geiteryggen" at bounding box center [298, 45] width 114 height 7
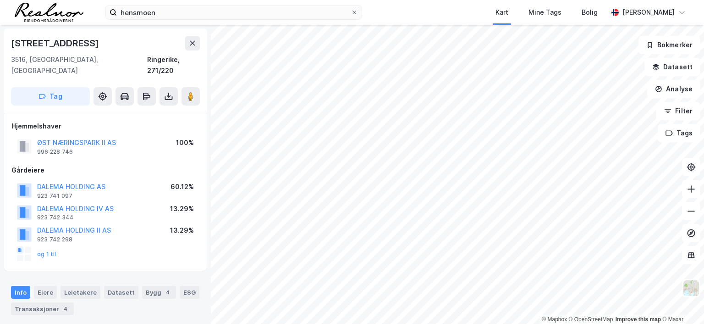
scroll to position [2, 0]
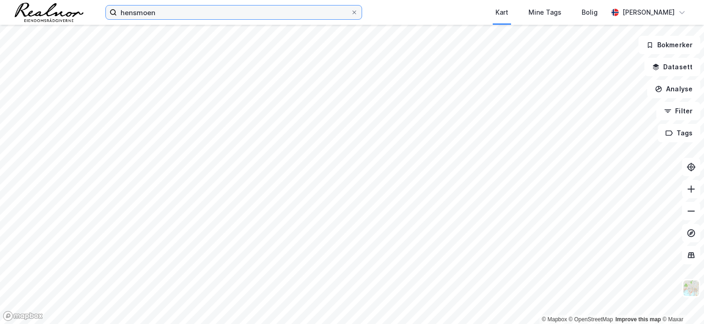
click at [167, 15] on input "hensmoen" at bounding box center [234, 13] width 234 height 14
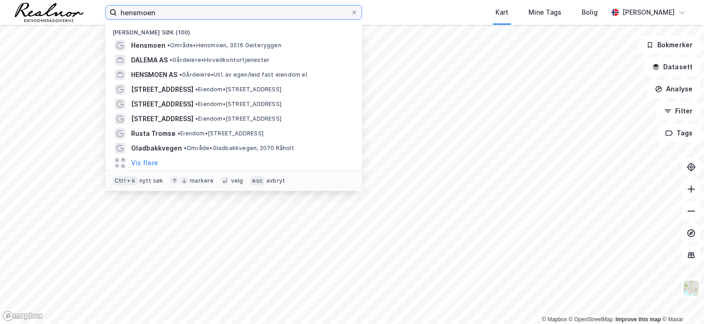
drag, startPoint x: 166, startPoint y: 12, endPoint x: 74, endPoint y: 9, distance: 91.8
click at [74, 9] on div "hensmoen Nylige søk (100) Hensmoen • Område • Hensmoen, 3516 Geiteryggen DALEMA…" at bounding box center [352, 12] width 704 height 25
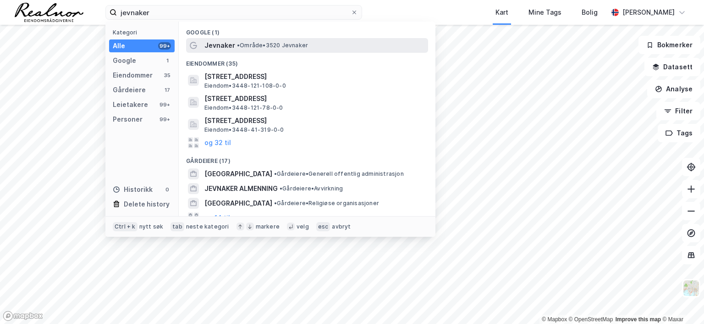
click at [287, 45] on span "• Område • 3520 Jevnaker" at bounding box center [272, 45] width 71 height 7
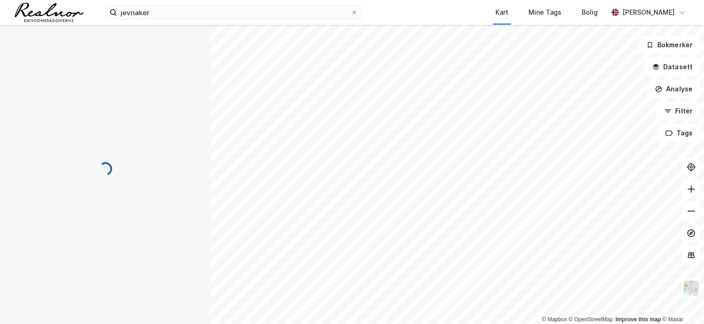
scroll to position [2, 0]
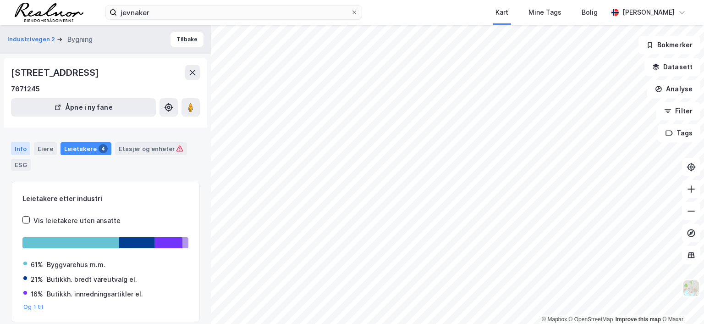
click at [23, 150] on div "Info" at bounding box center [20, 148] width 19 height 13
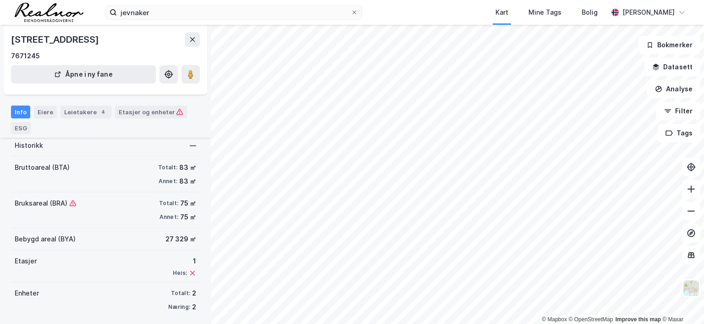
scroll to position [96, 0]
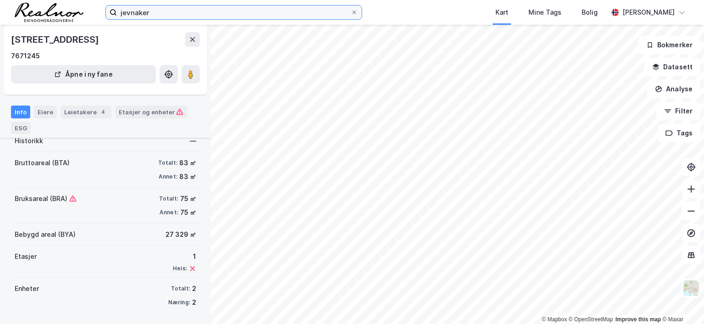
click at [150, 12] on input "jevnaker" at bounding box center [234, 13] width 234 height 14
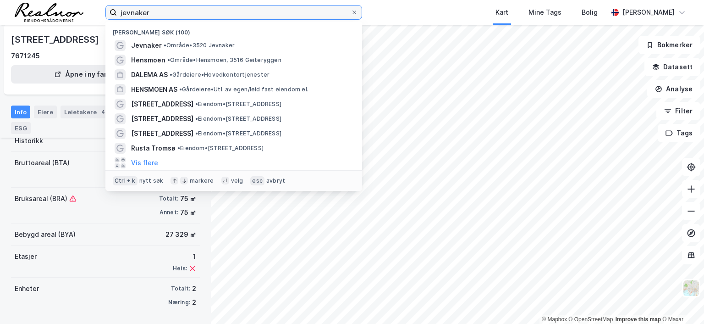
drag, startPoint x: 154, startPoint y: 11, endPoint x: 97, endPoint y: 11, distance: 57.3
click at [97, 11] on div "jevnaker Nylige søk (100) Jevnaker • Område • 3520 Jevnaker Hensmoen • Område •…" at bounding box center [352, 12] width 704 height 25
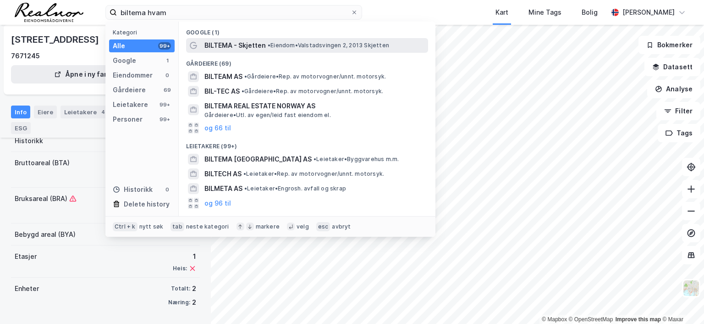
click at [273, 45] on span "• Eiendom • Valstadsvingen 2, 2013 Skjetten" at bounding box center [329, 45] width 122 height 7
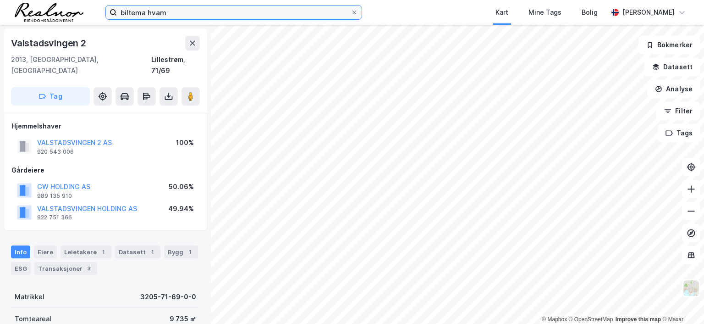
click at [179, 14] on input "biltema hvam" at bounding box center [234, 13] width 234 height 14
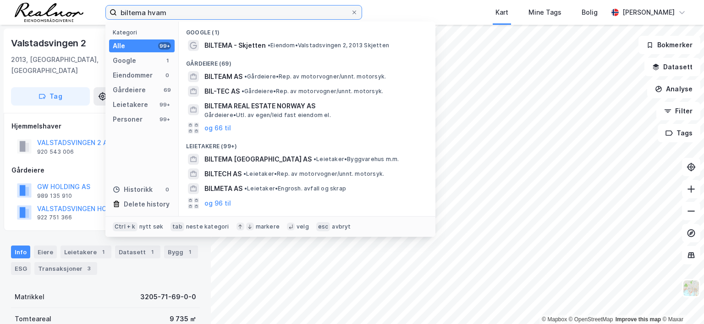
drag, startPoint x: 176, startPoint y: 9, endPoint x: 90, endPoint y: 9, distance: 86.2
click at [90, 9] on div "biltema hvam Kategori Alle 99+ Google 1 Eiendommer 0 Gårdeiere 69 Leietakere 99…" at bounding box center [352, 12] width 704 height 25
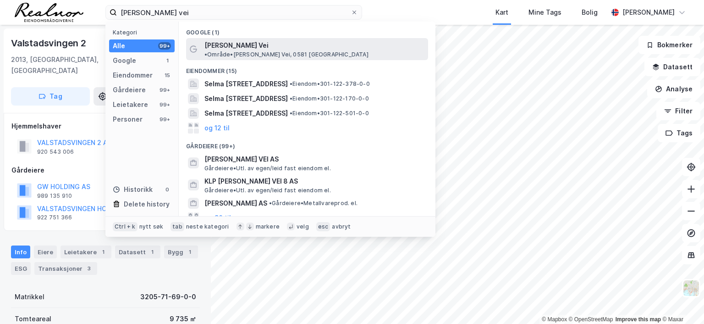
click at [284, 51] on span "• Område • [PERSON_NAME] Vei, 0581 [GEOGRAPHIC_DATA]" at bounding box center [287, 54] width 164 height 7
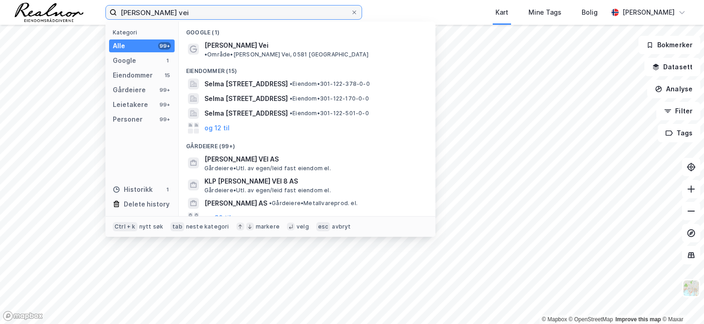
click at [200, 9] on input "[PERSON_NAME] vei" at bounding box center [234, 13] width 234 height 14
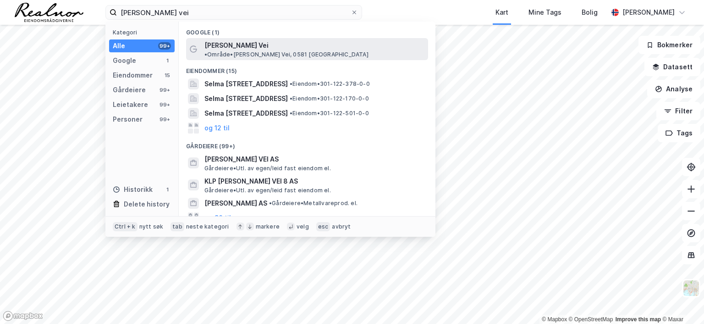
click at [256, 45] on span "[PERSON_NAME] Vei" at bounding box center [237, 45] width 64 height 11
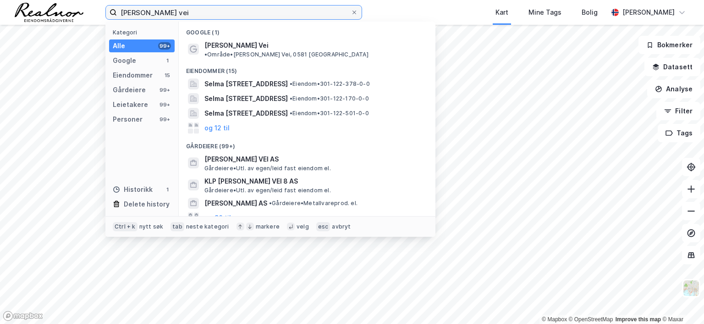
click at [214, 13] on input "[PERSON_NAME] vei" at bounding box center [234, 13] width 234 height 14
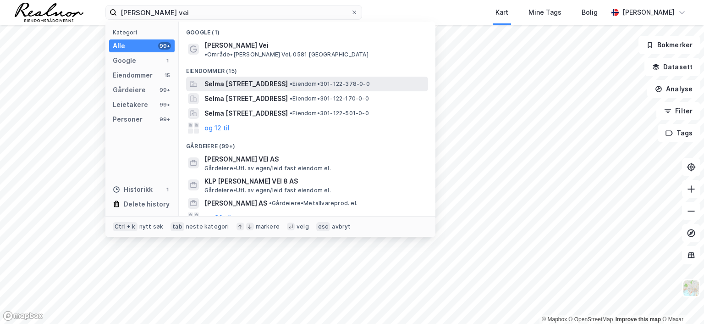
click at [249, 78] on span "Selma [STREET_ADDRESS]" at bounding box center [246, 83] width 83 height 11
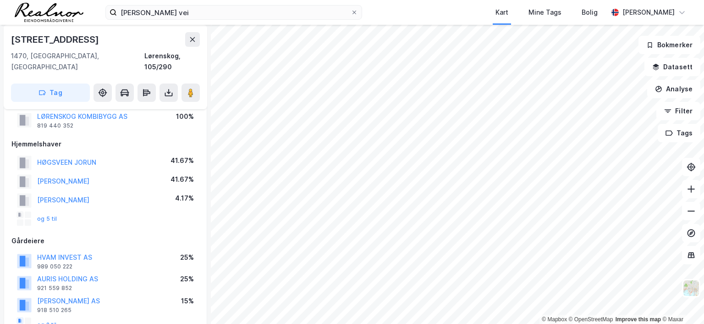
scroll to position [92, 0]
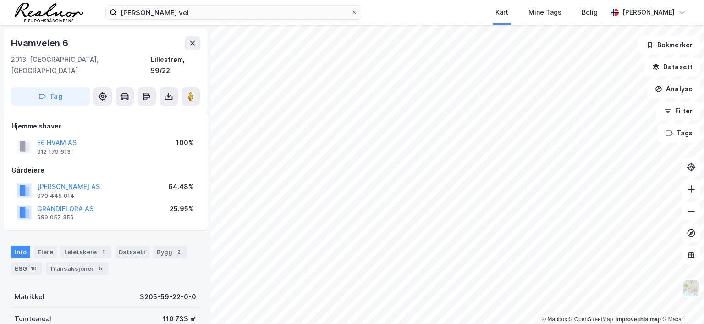
scroll to position [1, 0]
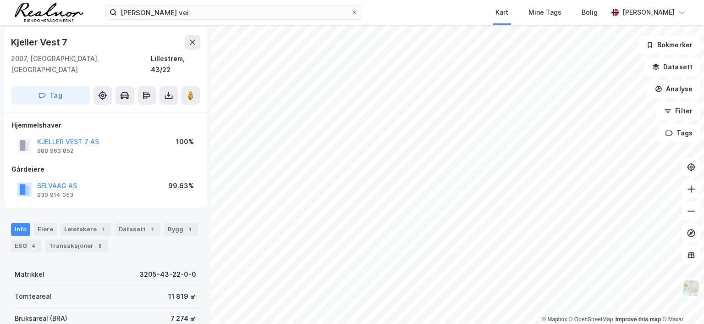
scroll to position [1, 0]
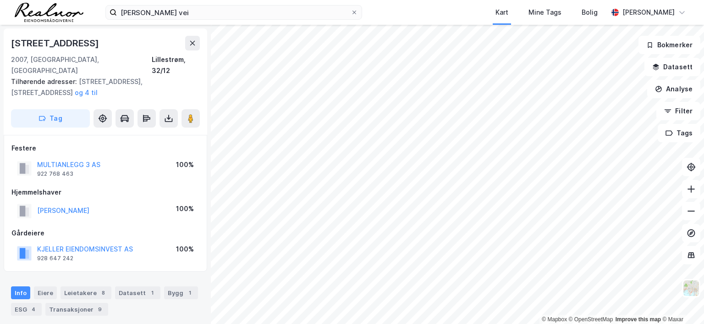
scroll to position [1, 0]
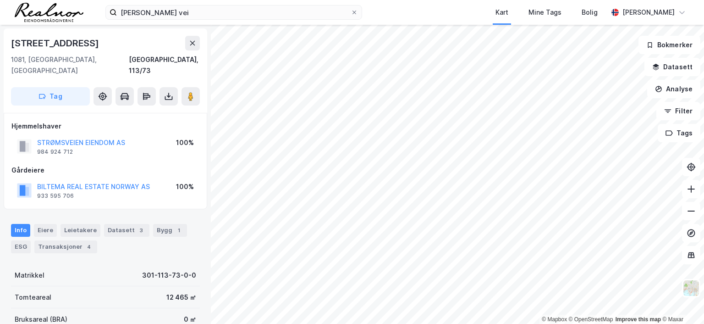
scroll to position [1, 0]
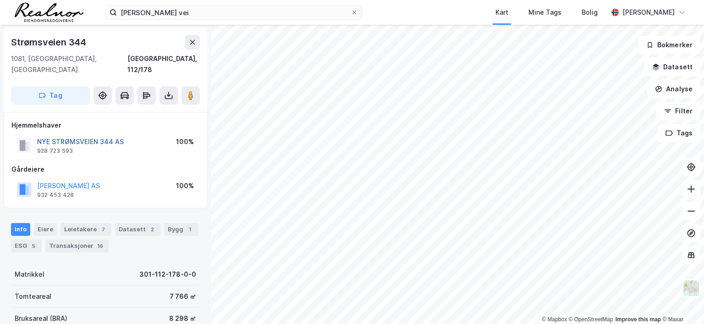
click at [0, 0] on button "NYE STRØMSVEIEN 344 AS" at bounding box center [0, 0] width 0 height 0
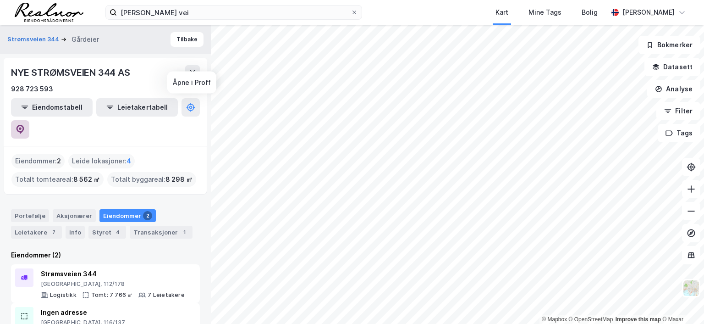
click at [25, 125] on icon at bounding box center [20, 129] width 9 height 9
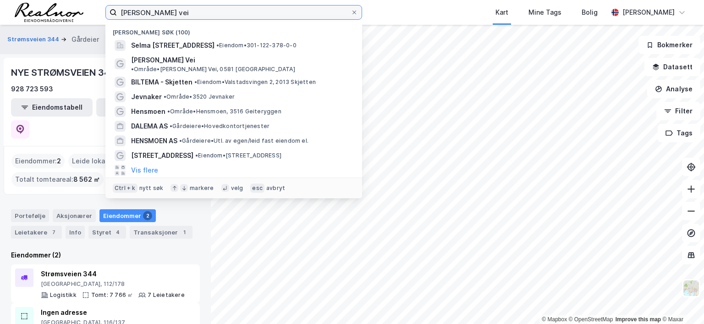
click at [195, 9] on input "[PERSON_NAME] vei" at bounding box center [234, 13] width 234 height 14
drag, startPoint x: 197, startPoint y: 12, endPoint x: 88, endPoint y: 11, distance: 109.2
click at [88, 11] on div "[PERSON_NAME] vei Nylige søk (100) Selma [STREET_ADDRESS] • Eiendom • 301-122-3…" at bounding box center [352, 12] width 704 height 25
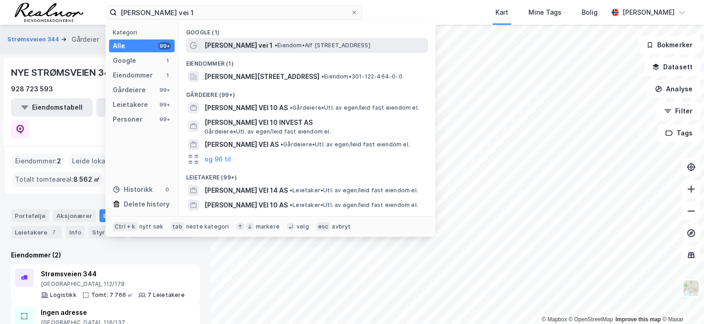
click at [242, 44] on span "[PERSON_NAME] vei 1" at bounding box center [239, 45] width 68 height 11
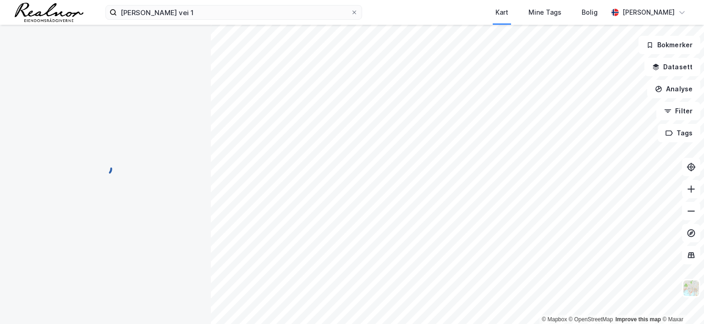
scroll to position [1, 0]
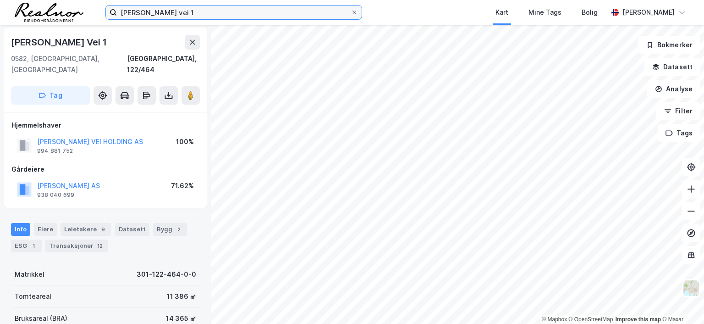
click at [187, 14] on input "[PERSON_NAME] vei 1" at bounding box center [234, 13] width 234 height 14
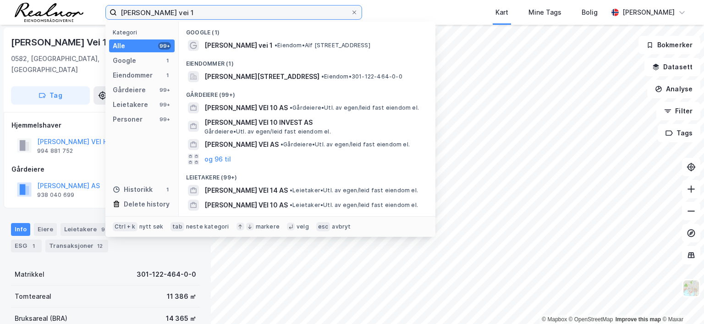
drag, startPoint x: 186, startPoint y: 11, endPoint x: 30, endPoint y: 0, distance: 156.3
click at [30, 0] on div "[PERSON_NAME] vei 1 Kategori Alle 99+ Google 1 Eiendommer 1 Gårdeiere 99+ Leiet…" at bounding box center [352, 12] width 704 height 25
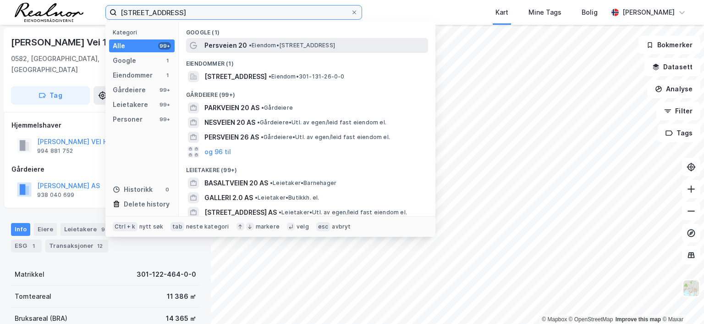
type input "[STREET_ADDRESS]"
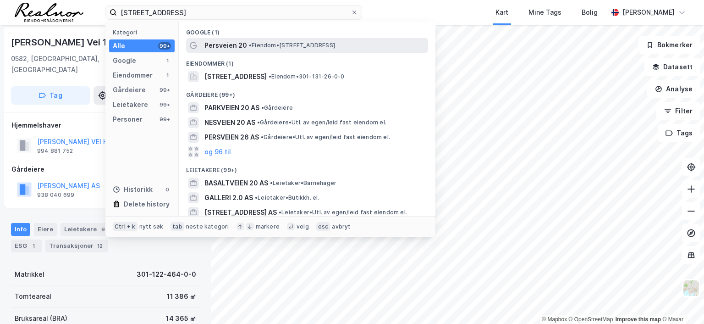
click at [278, 44] on span "• Eiendom • [STREET_ADDRESS]" at bounding box center [292, 45] width 86 height 7
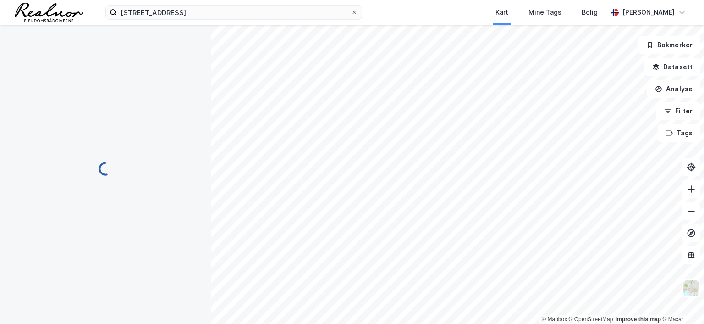
scroll to position [1, 0]
